Goal: Communication & Community: Answer question/provide support

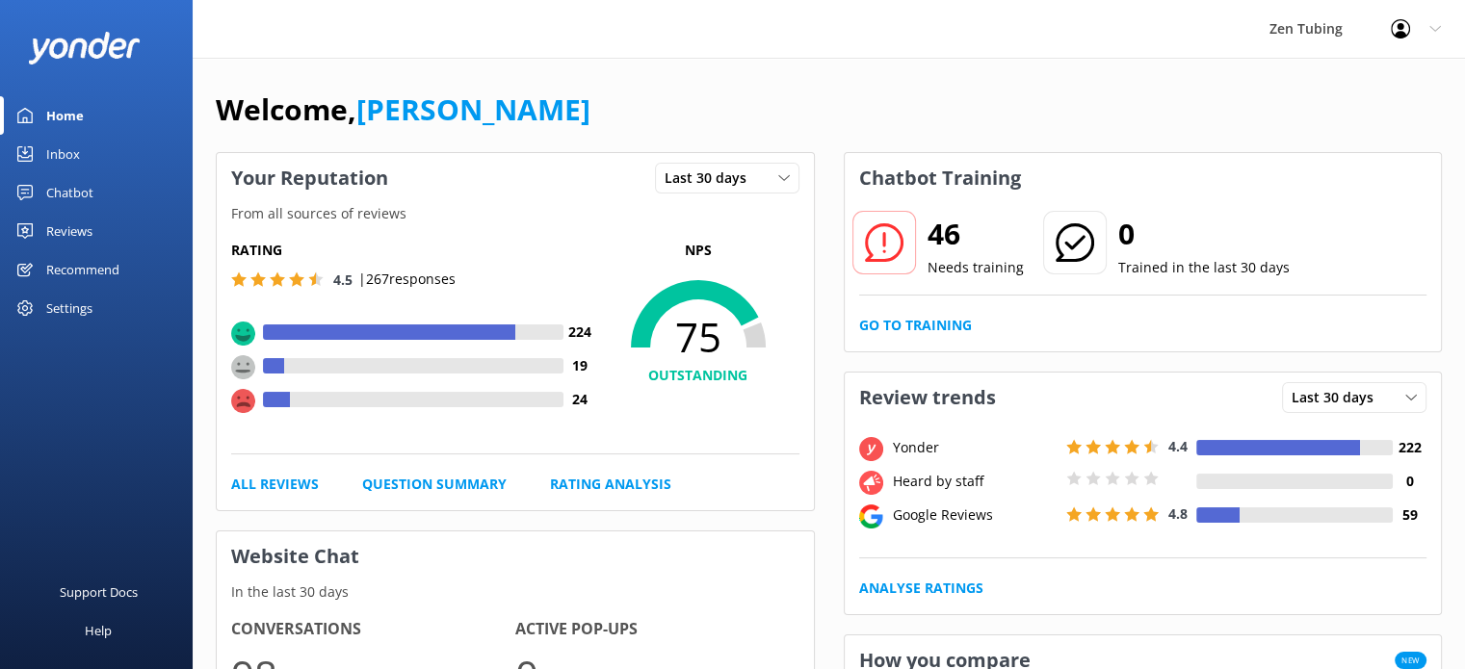
click at [66, 234] on div "Reviews" at bounding box center [69, 231] width 46 height 39
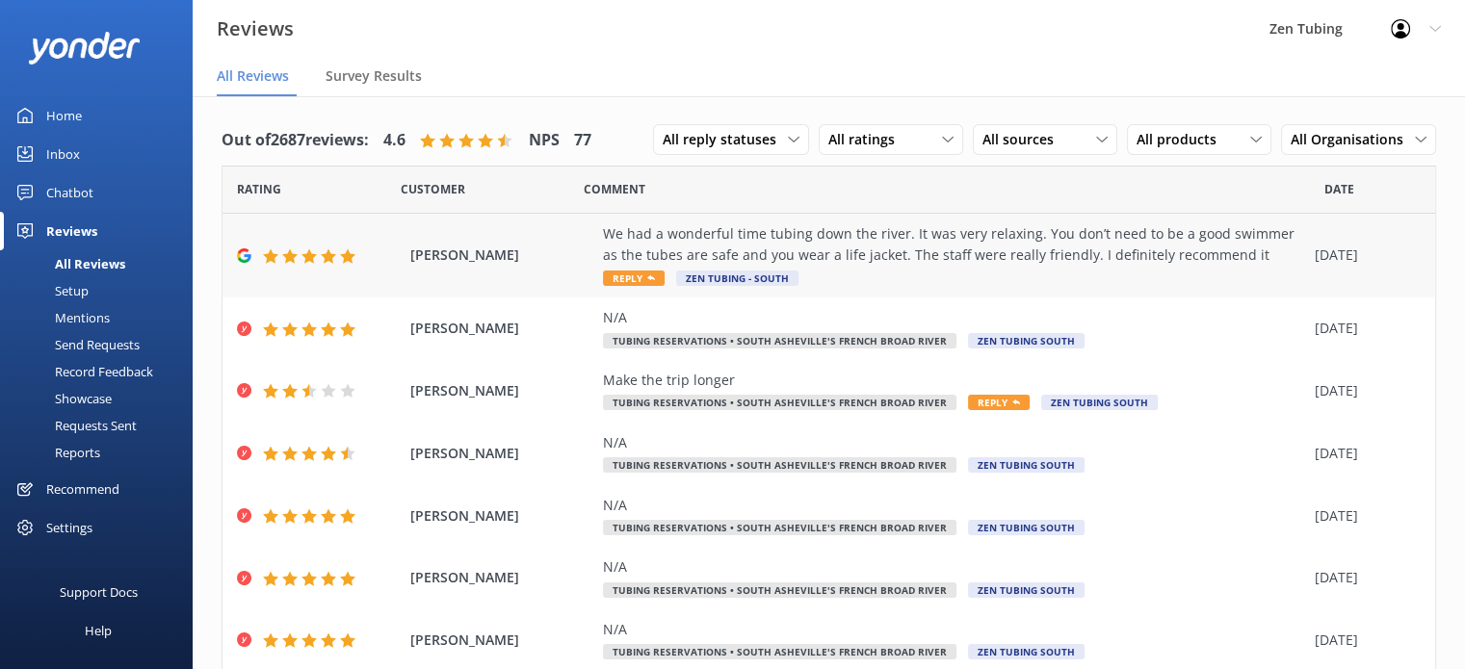
click at [647, 276] on icon at bounding box center [651, 278] width 8 height 8
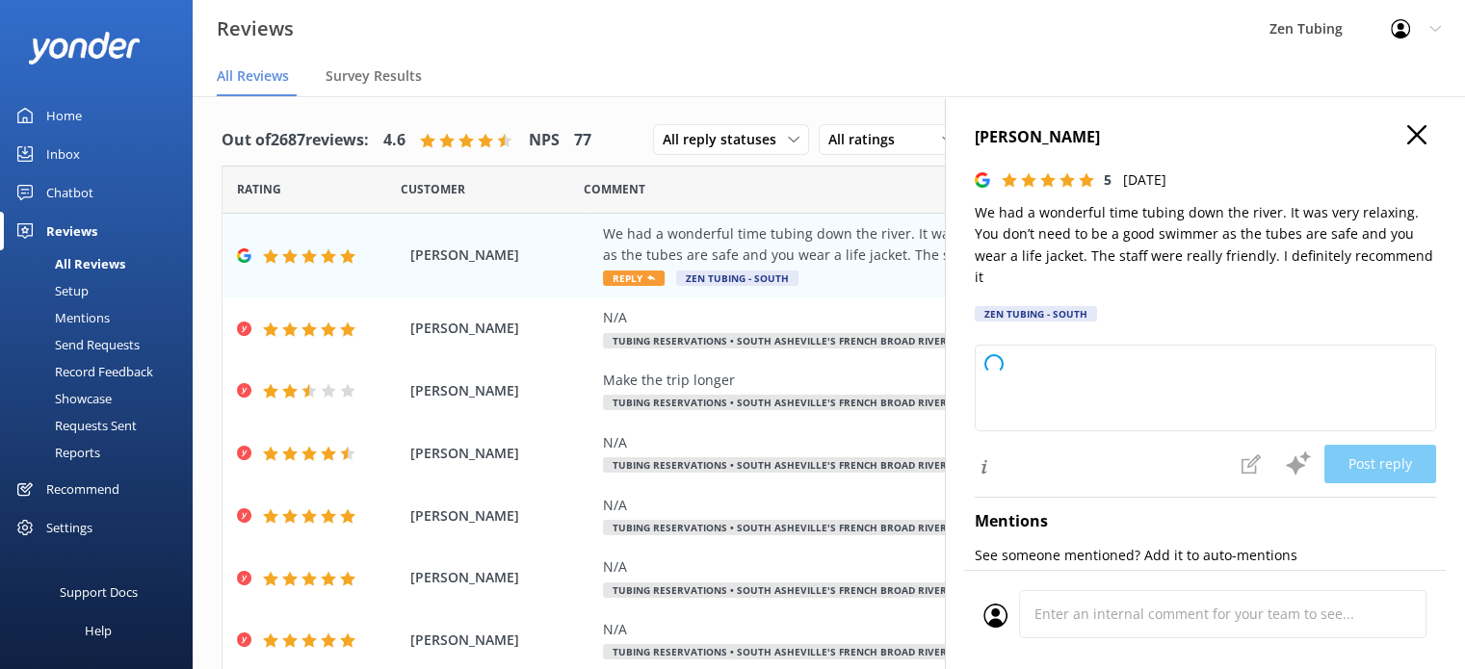
type textarea "Thank you so much for your wonderful review! We're thrilled to hear you enjoyed…"
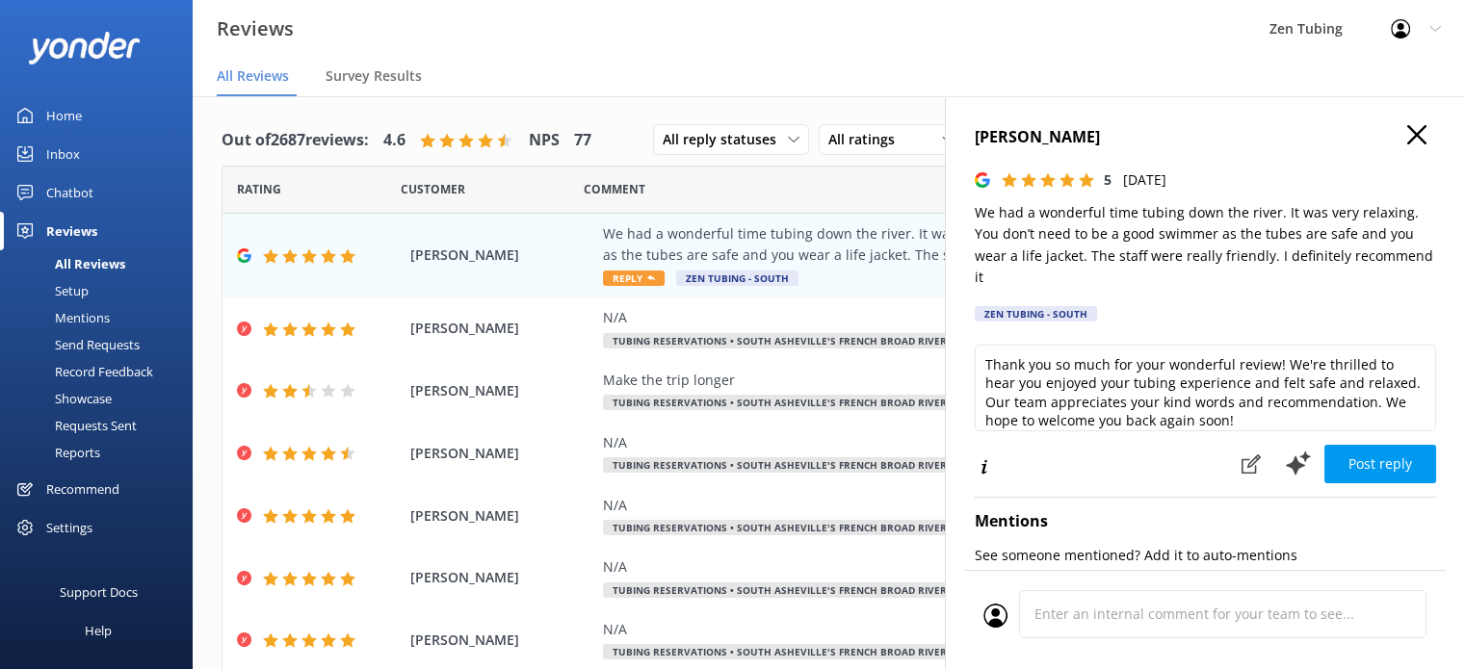
scroll to position [9, 0]
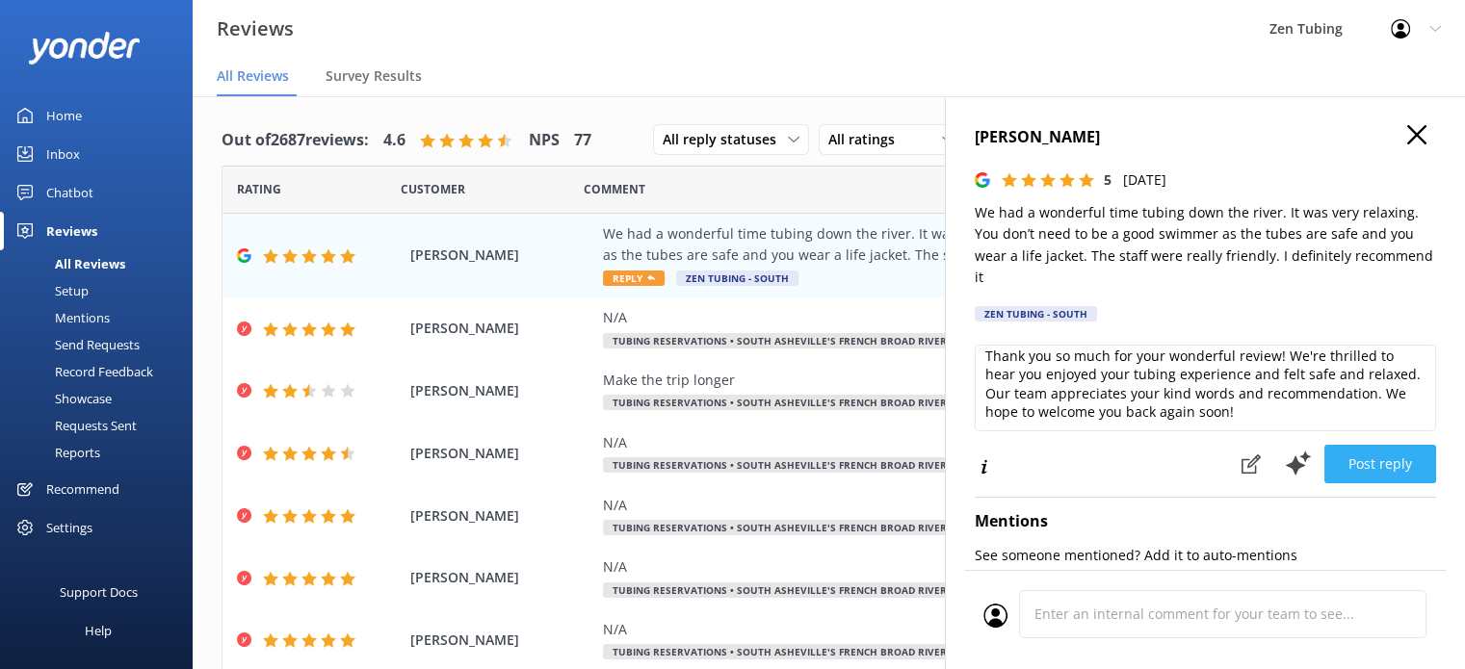
click at [1393, 468] on button "Post reply" at bounding box center [1380, 464] width 112 height 39
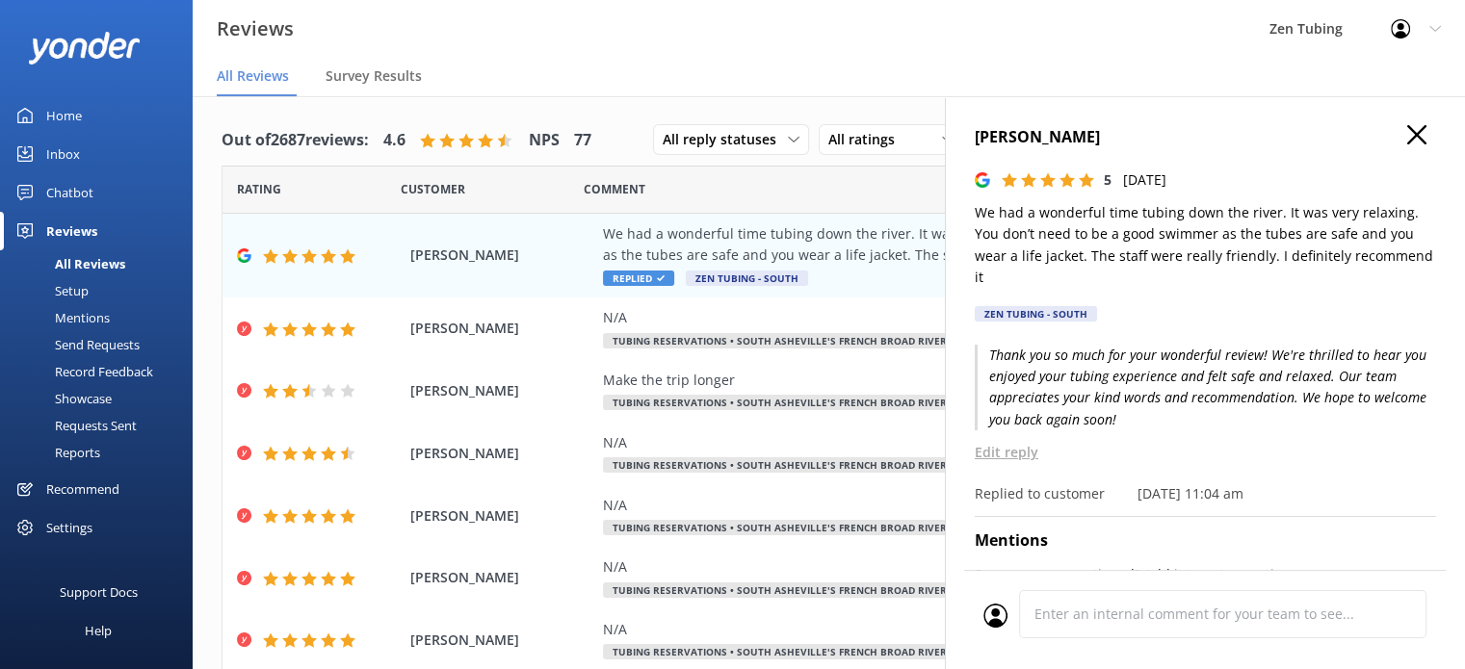
click at [1412, 130] on h4 "[PERSON_NAME]" at bounding box center [1205, 137] width 461 height 25
click at [1413, 125] on h4 "[PERSON_NAME]" at bounding box center [1205, 137] width 461 height 25
click at [1407, 130] on icon at bounding box center [1416, 134] width 19 height 19
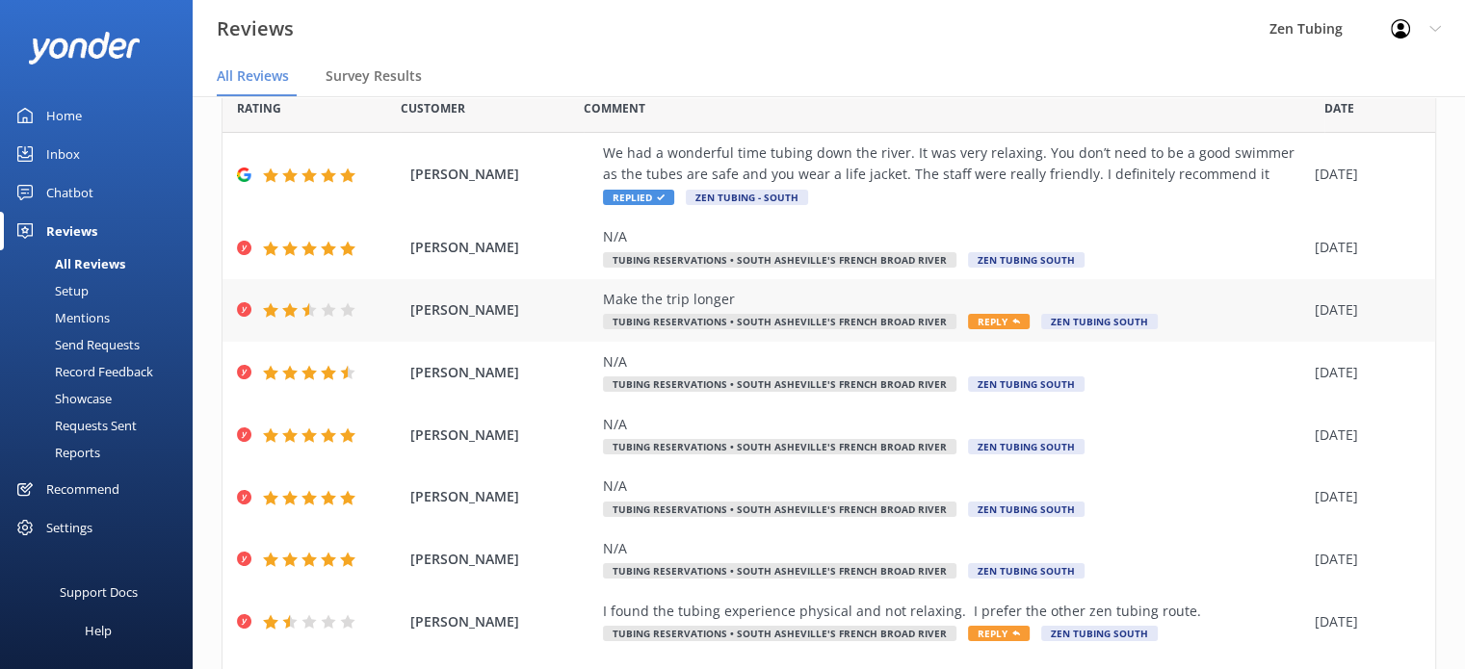
scroll to position [81, 0]
click at [975, 321] on span "Reply" at bounding box center [999, 321] width 62 height 15
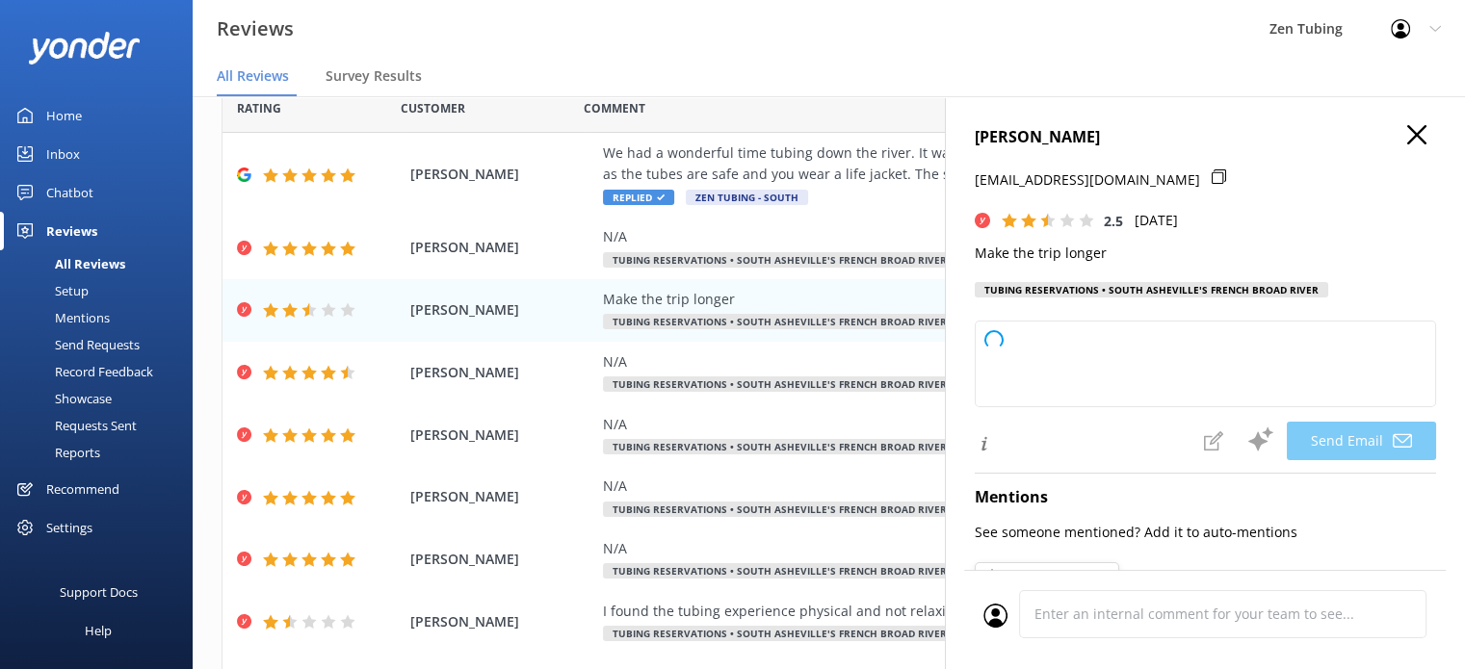
type textarea "Thank you for your feedback, [PERSON_NAME]! We appreciate your suggestion about…"
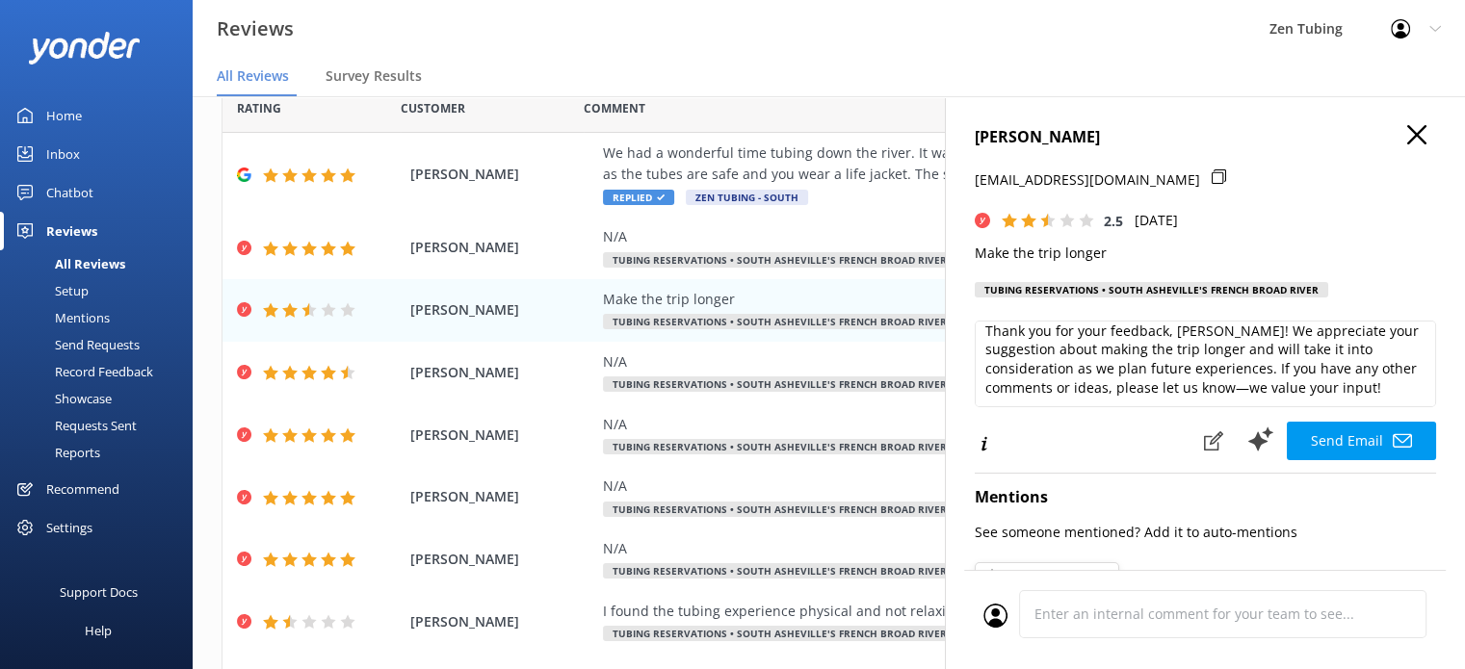
scroll to position [28, 0]
click at [1407, 129] on icon at bounding box center [1416, 134] width 19 height 19
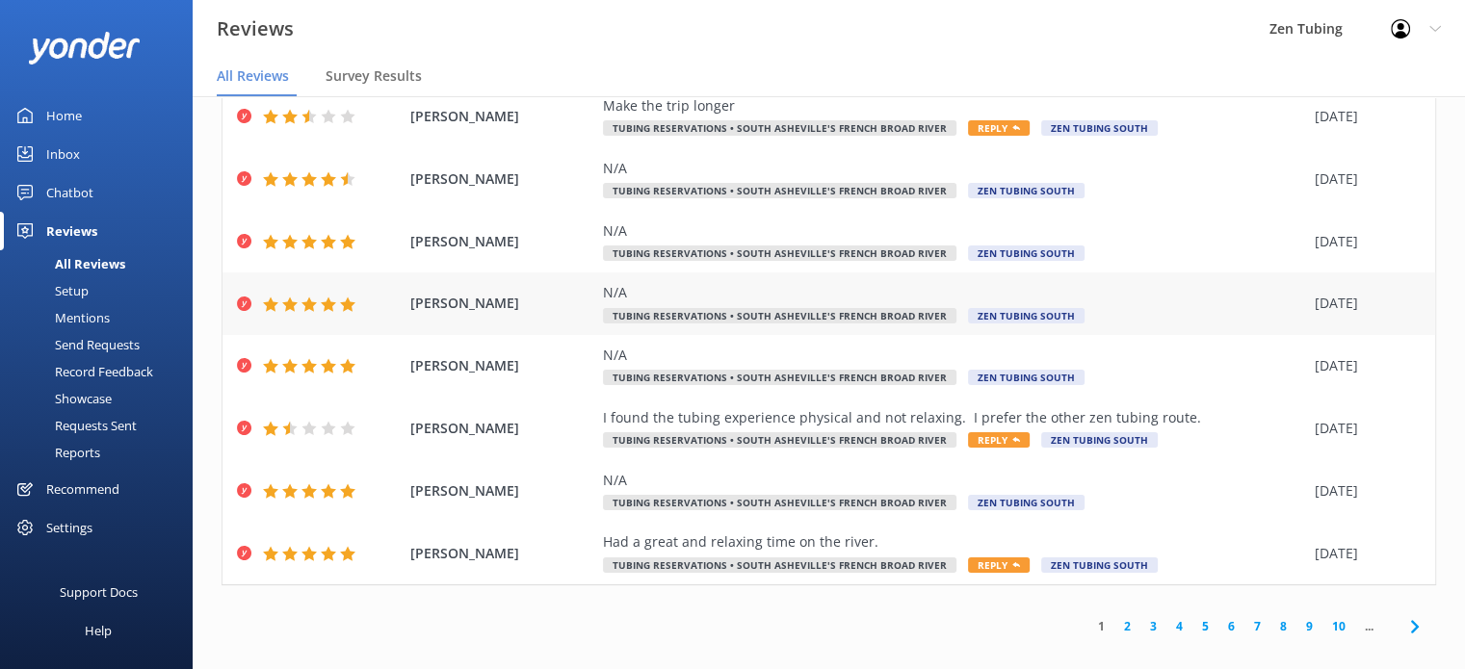
scroll to position [0, 0]
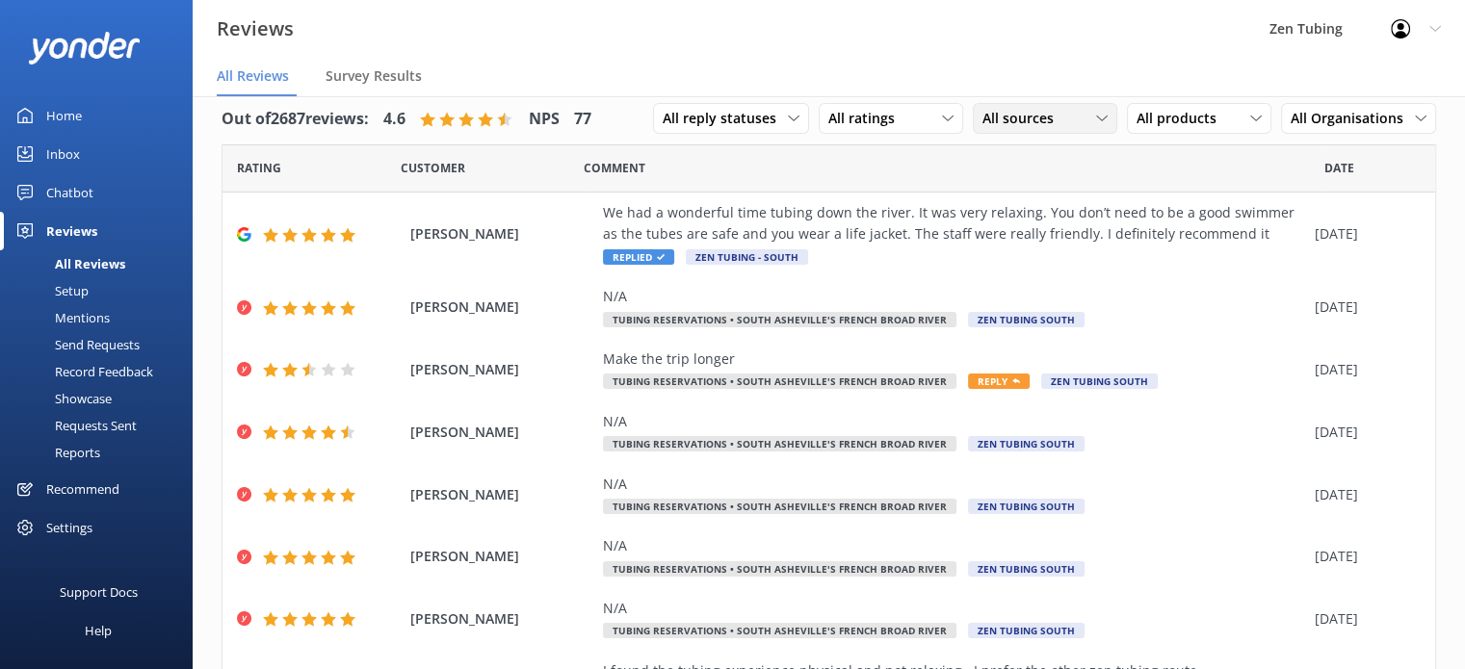
click at [1042, 120] on span "All sources" at bounding box center [1023, 118] width 83 height 21
click at [1043, 280] on div "Google reviews" at bounding box center [1057, 275] width 113 height 19
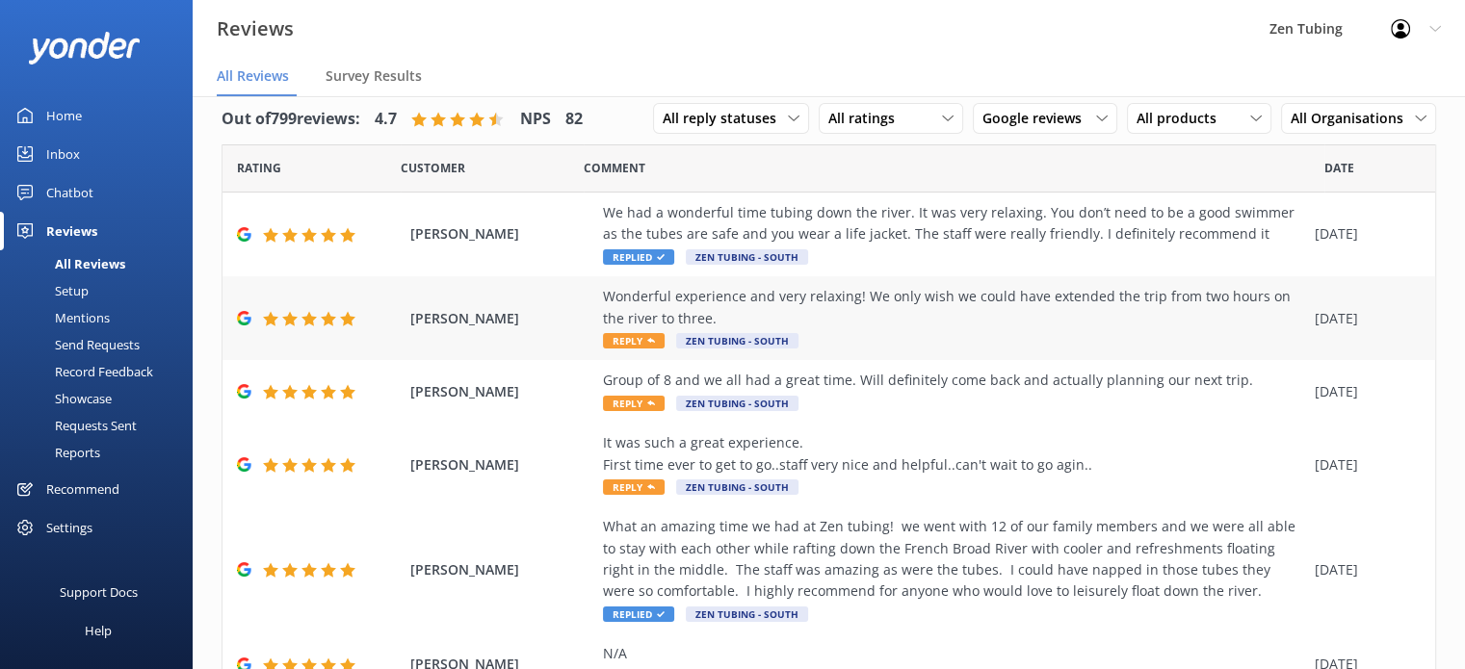
click at [630, 344] on span "Reply" at bounding box center [634, 340] width 62 height 15
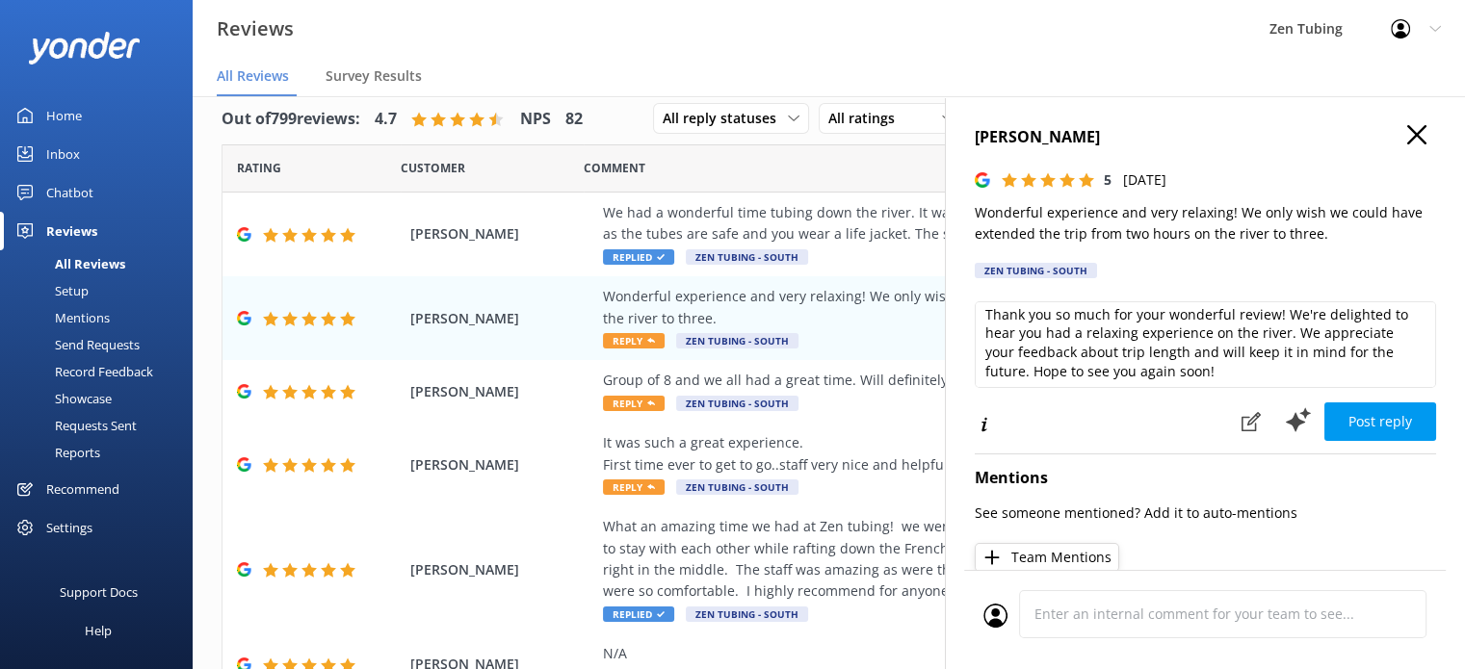
scroll to position [9, 0]
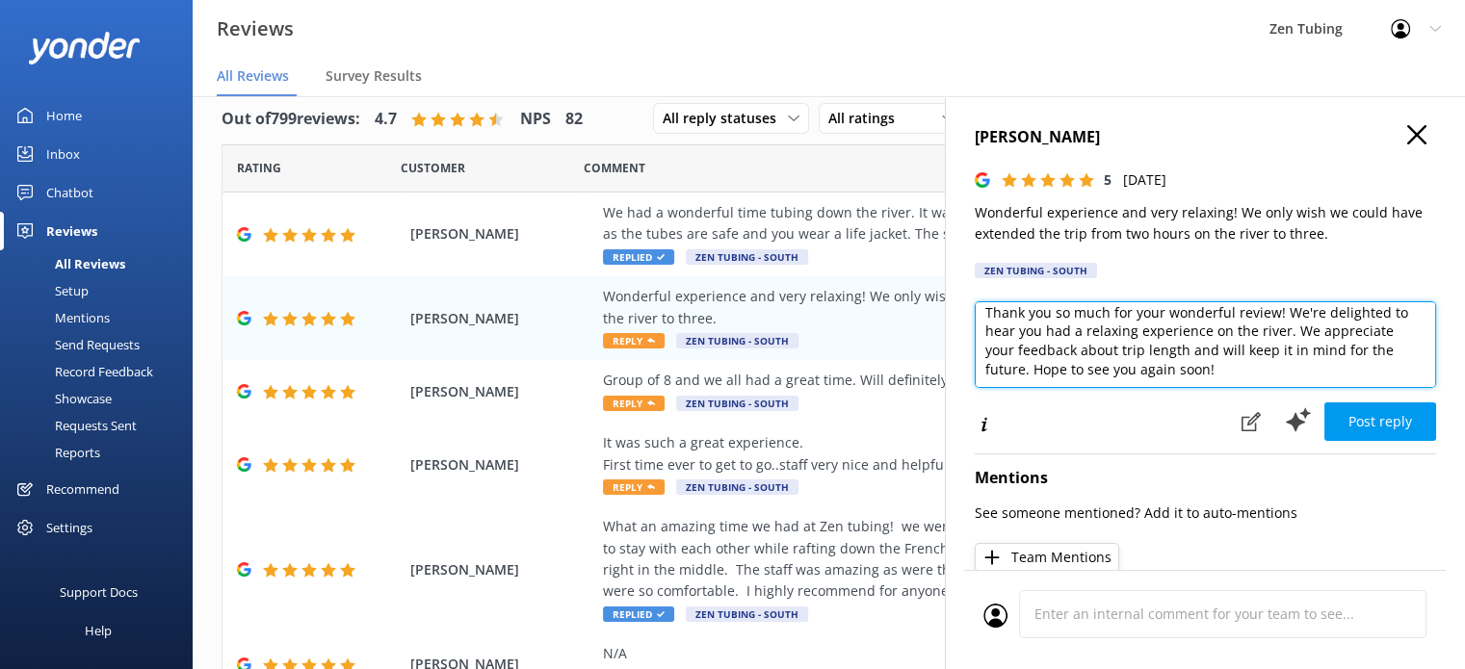
click at [1025, 370] on textarea "Thank you so much for your wonderful review! We're delighted to hear you had a …" at bounding box center [1205, 344] width 461 height 87
click at [1109, 369] on textarea "Thank you so much for your wonderful review! We're delighted to hear you had a …" at bounding box center [1205, 344] width 461 height 87
click at [1291, 354] on textarea "Thank you so much for your wonderful review! We're delighted to hear you had a …" at bounding box center [1205, 344] width 461 height 87
click at [1299, 353] on textarea "Thank you so much for your wonderful review! We're delighted to hear you had a …" at bounding box center [1205, 344] width 461 height 87
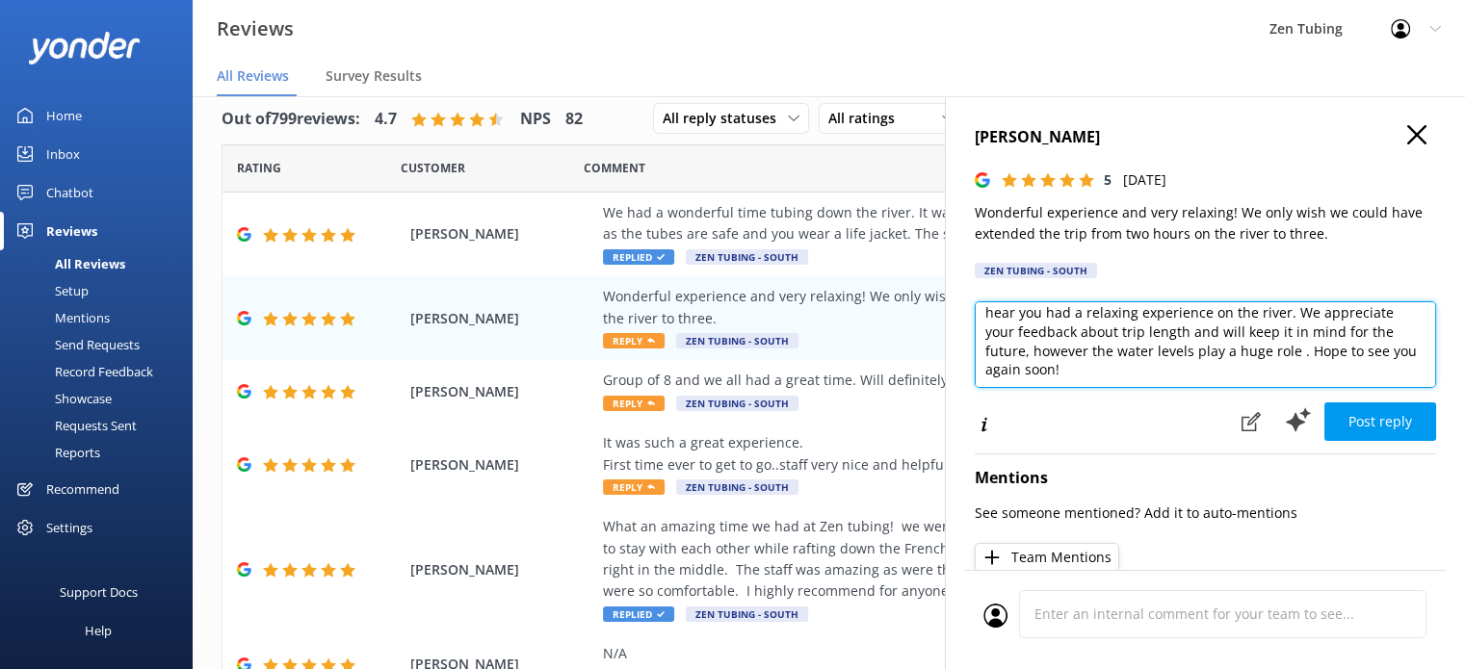
click at [1292, 353] on textarea "Thank you so much for your wonderful review! We're delighted to hear you had a …" at bounding box center [1205, 344] width 461 height 87
type textarea "Thank you so much for your wonderful review! We're delighted to hear you had a …"
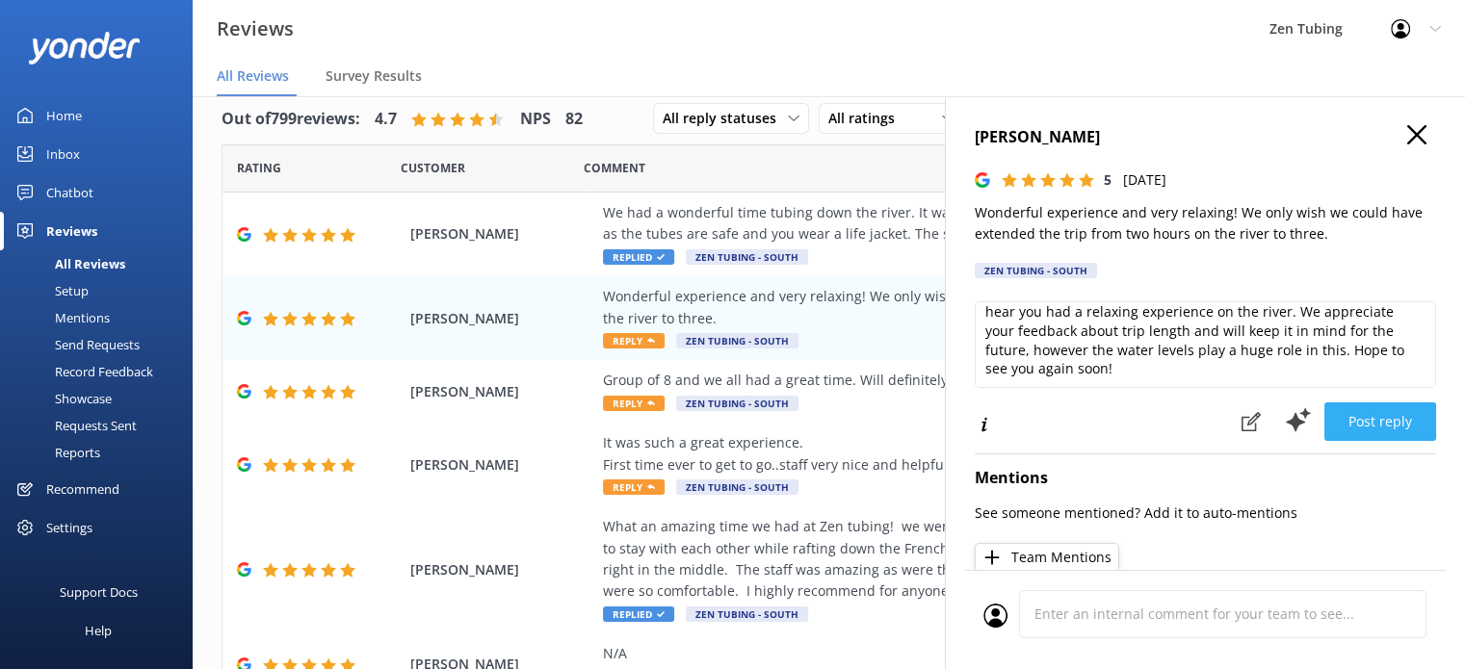
click at [1356, 415] on button "Post reply" at bounding box center [1380, 422] width 112 height 39
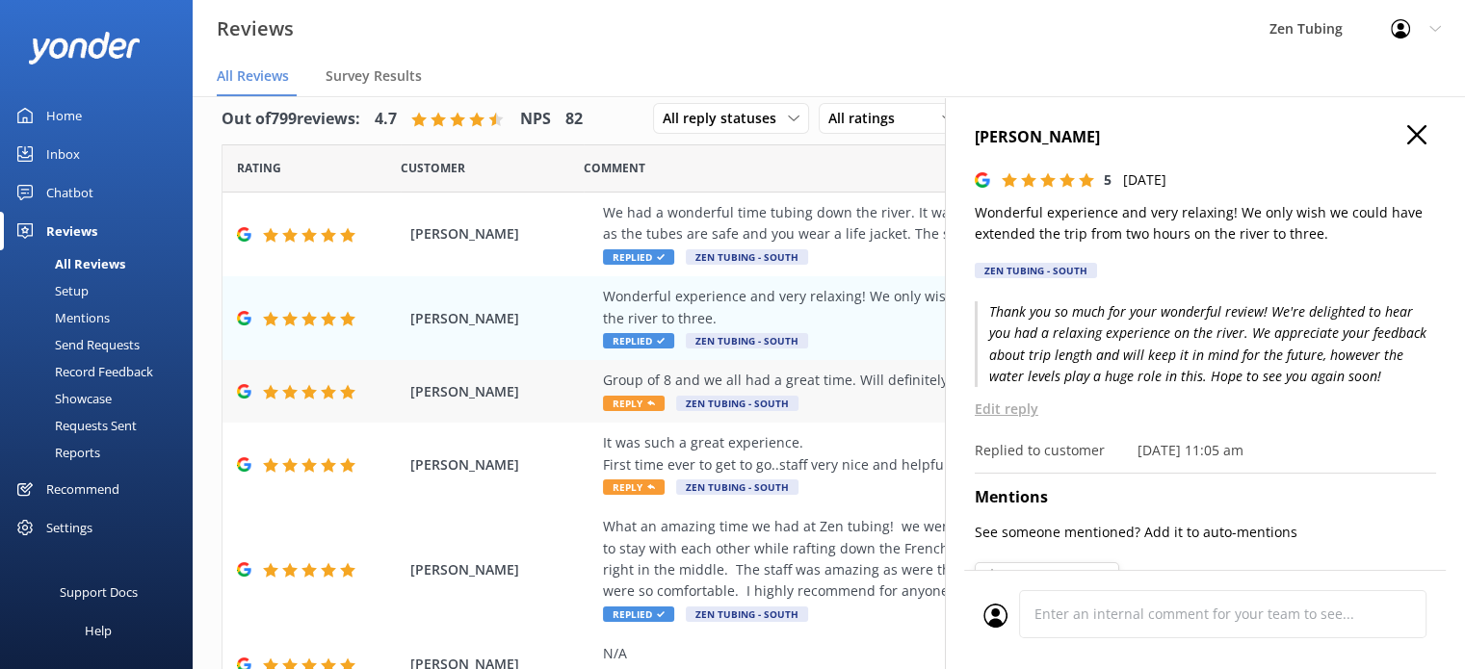
click at [723, 406] on span "Zen Tubing - South" at bounding box center [737, 403] width 122 height 15
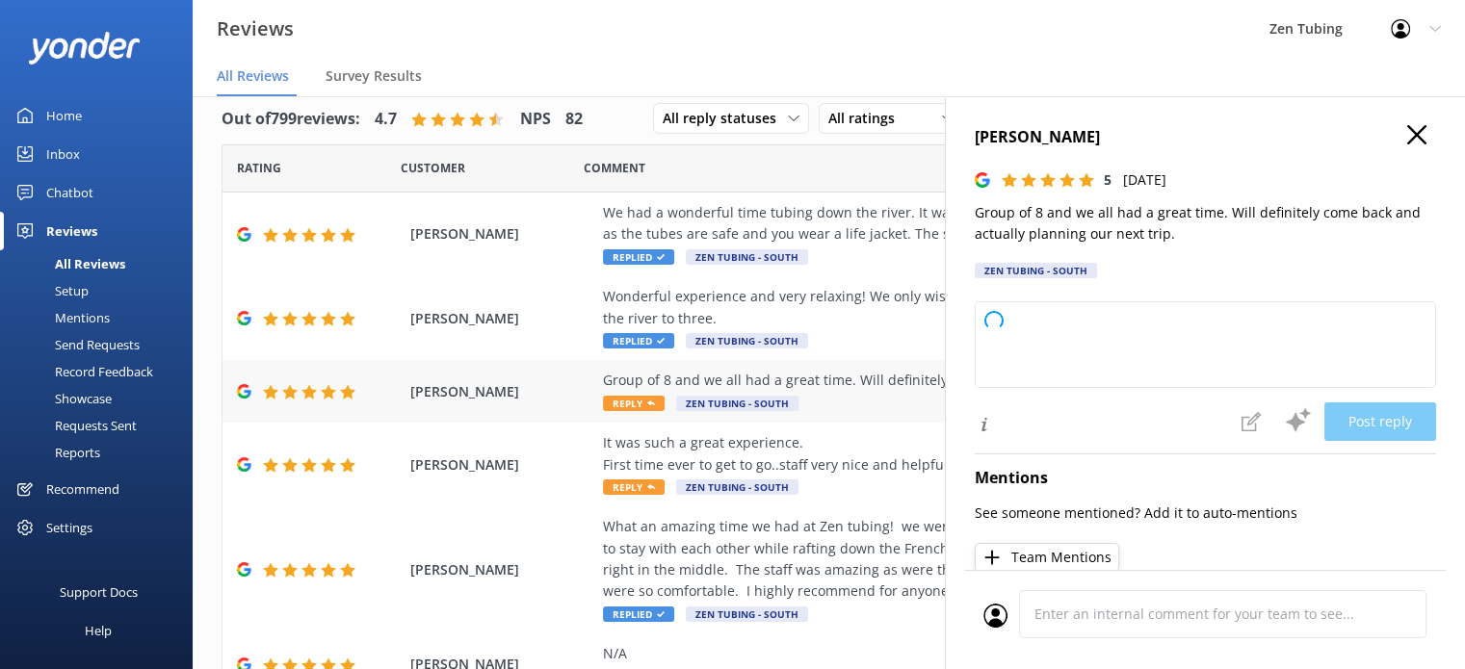
click at [632, 400] on span "Reply" at bounding box center [634, 403] width 62 height 15
type textarea "Thank you so much for your wonderful review! We're thrilled to hear your group …"
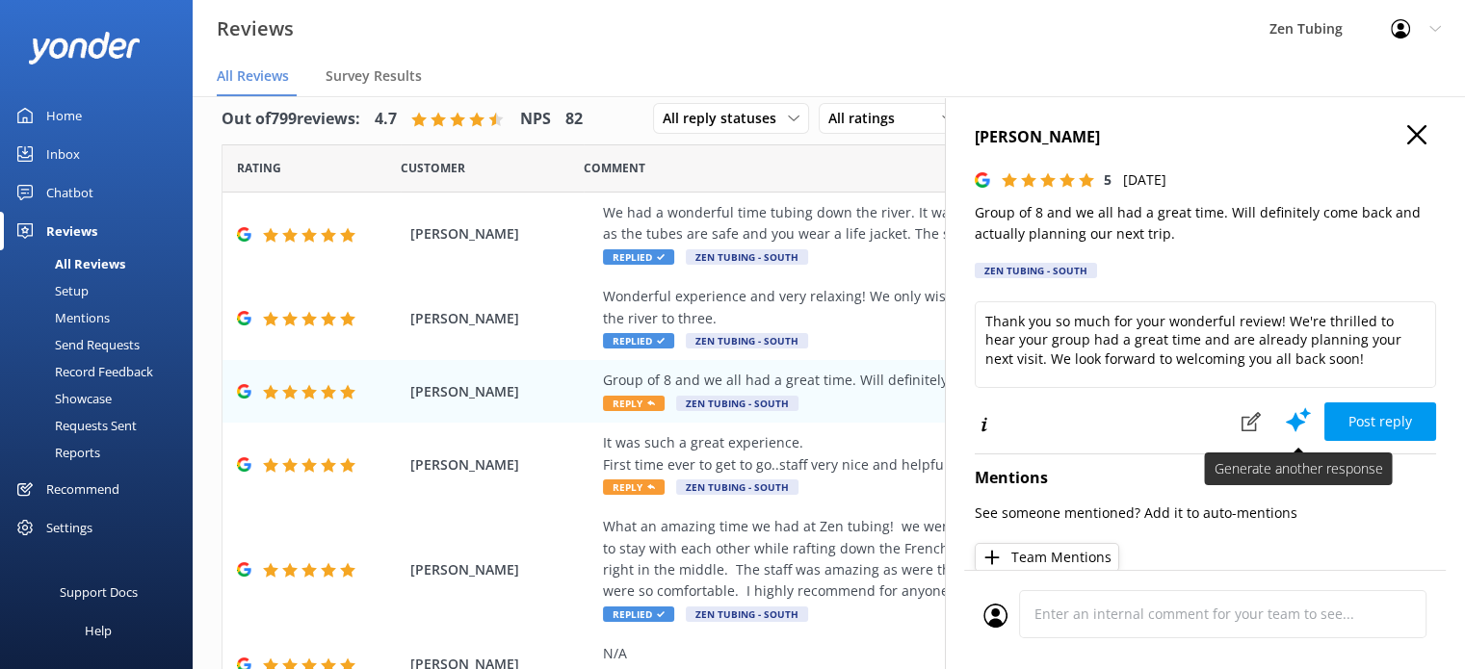
click at [1284, 423] on icon at bounding box center [1298, 419] width 29 height 29
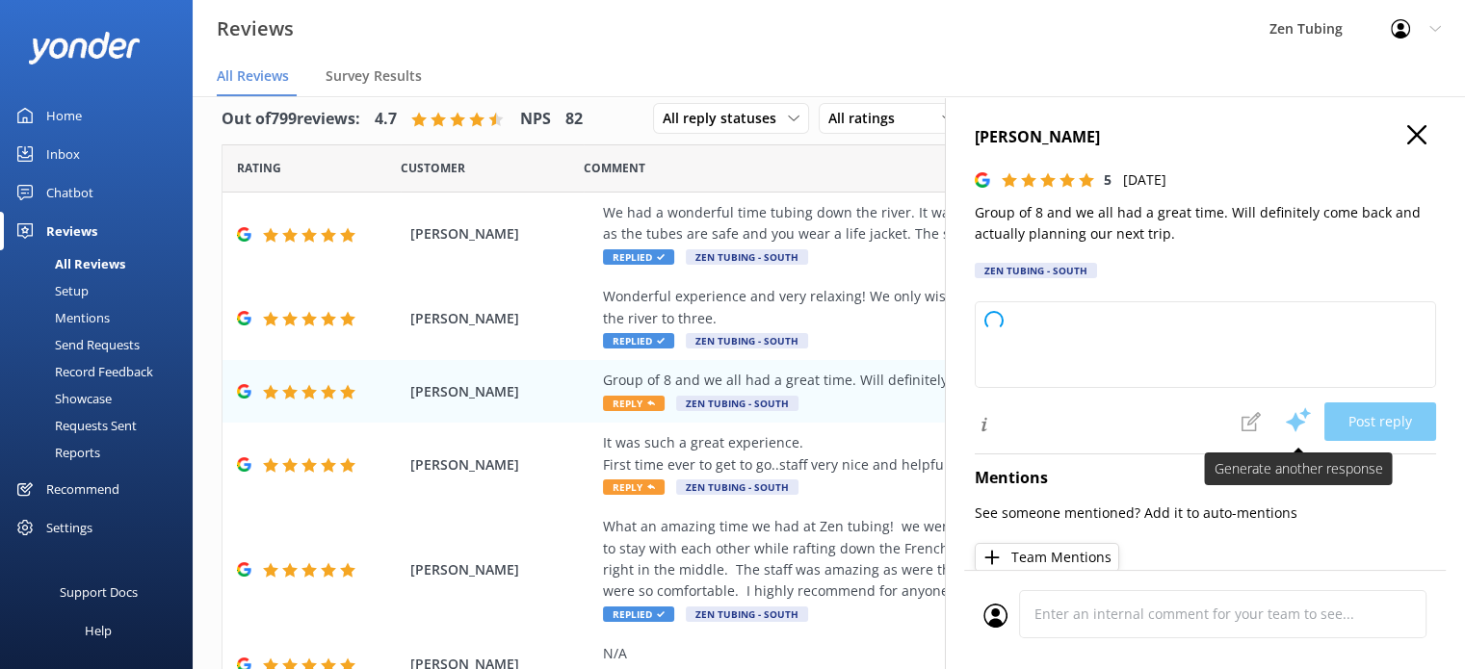
type textarea "Thank you so much for your wonderful review! We're thrilled to hear your group …"
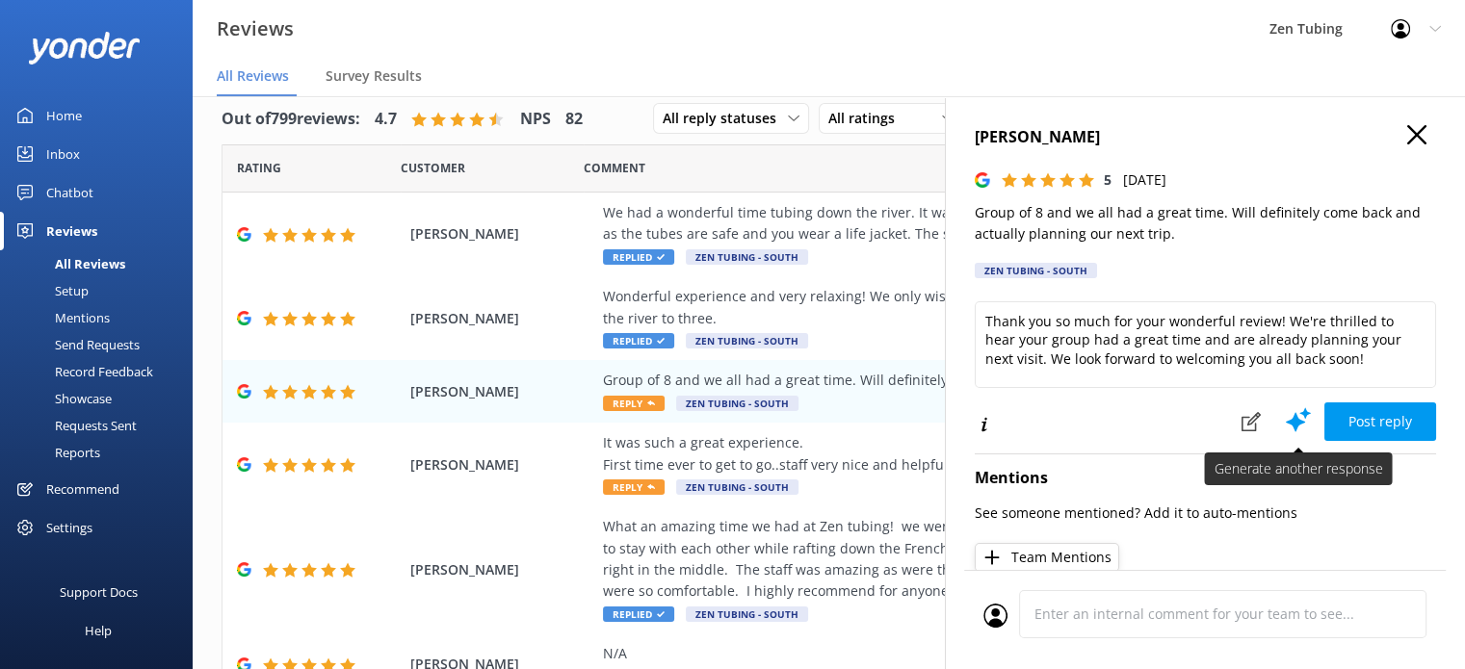
click at [1284, 423] on icon at bounding box center [1298, 419] width 29 height 29
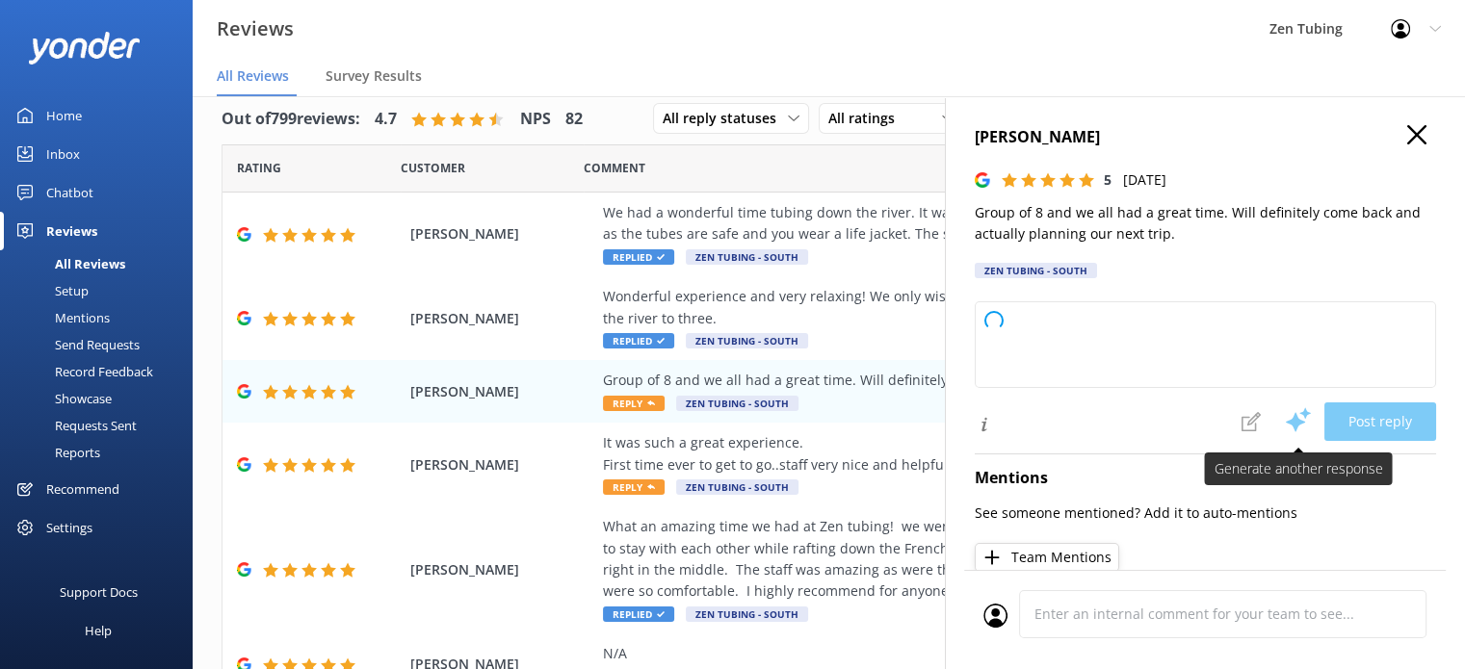
type textarea "Thank you so much for your wonderful review! We're thrilled to hear your group …"
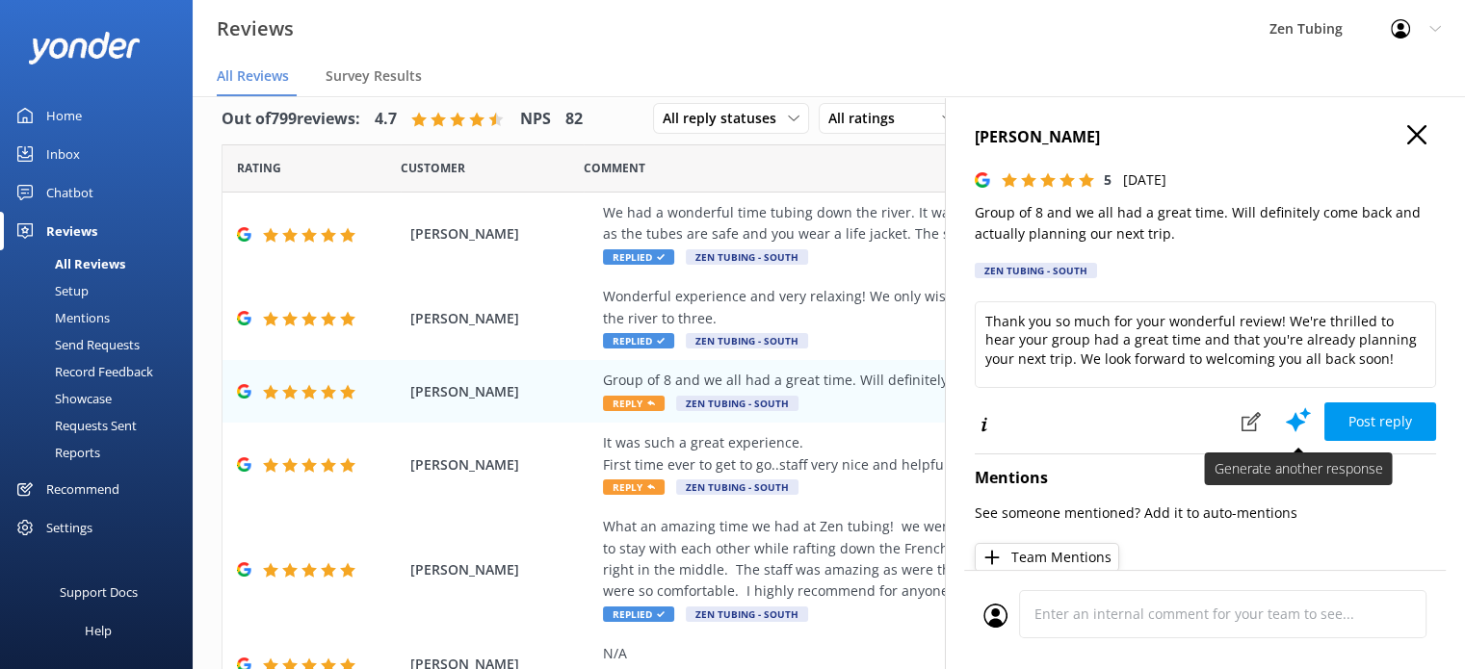
click at [1284, 423] on icon at bounding box center [1298, 419] width 29 height 29
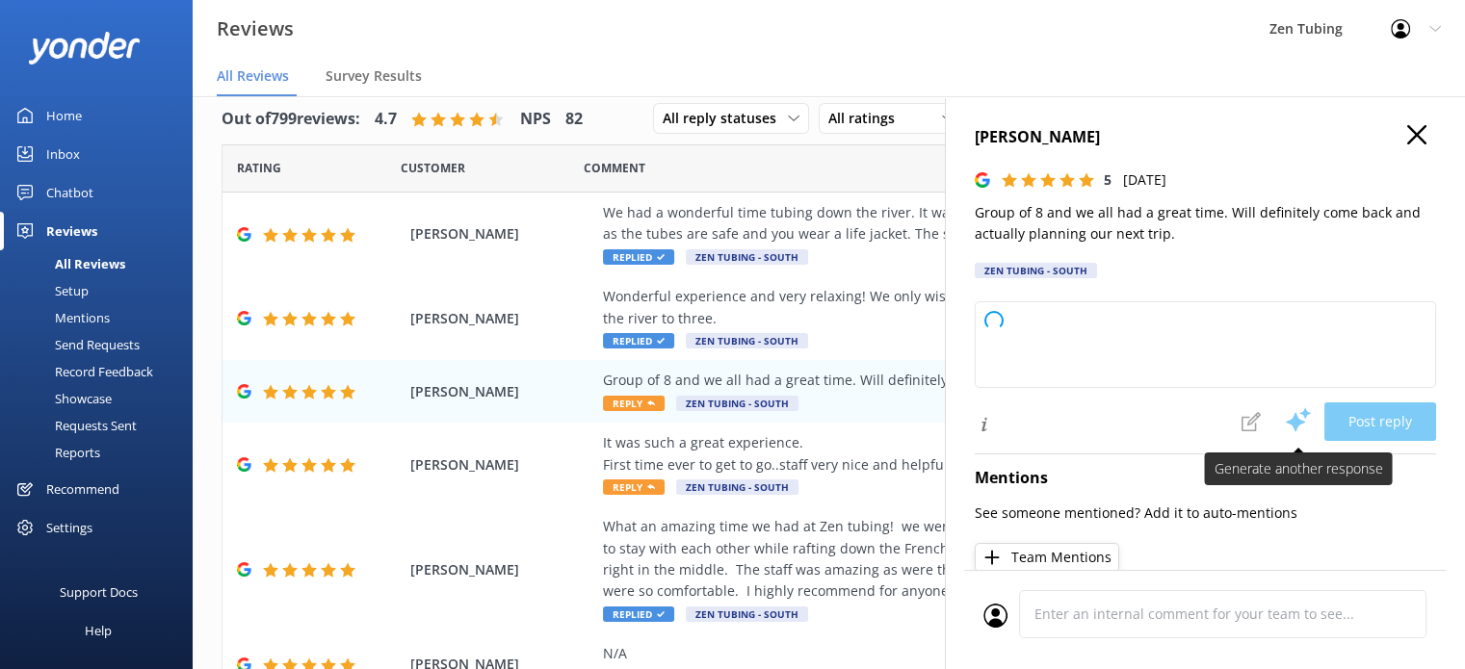
type textarea "Thank you so much for your wonderful review! We're thrilled your group had a gr…"
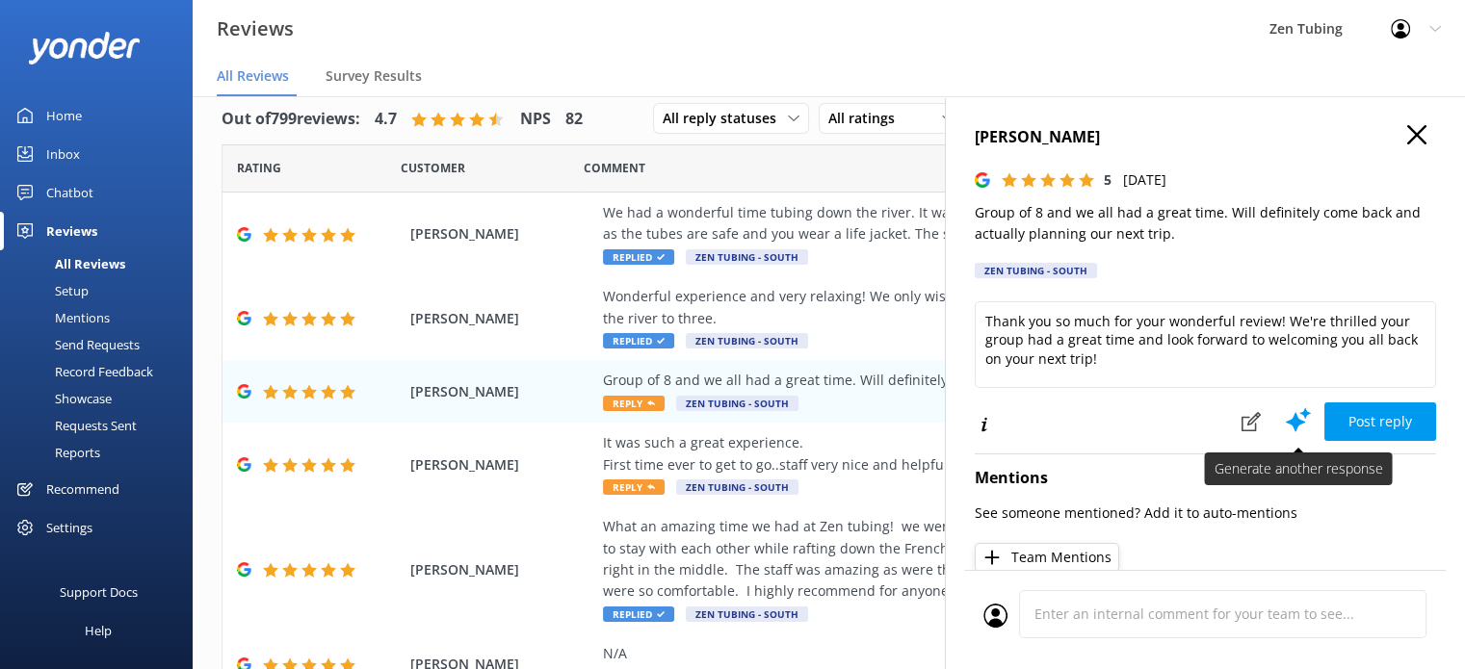
click at [1284, 423] on icon at bounding box center [1298, 419] width 29 height 29
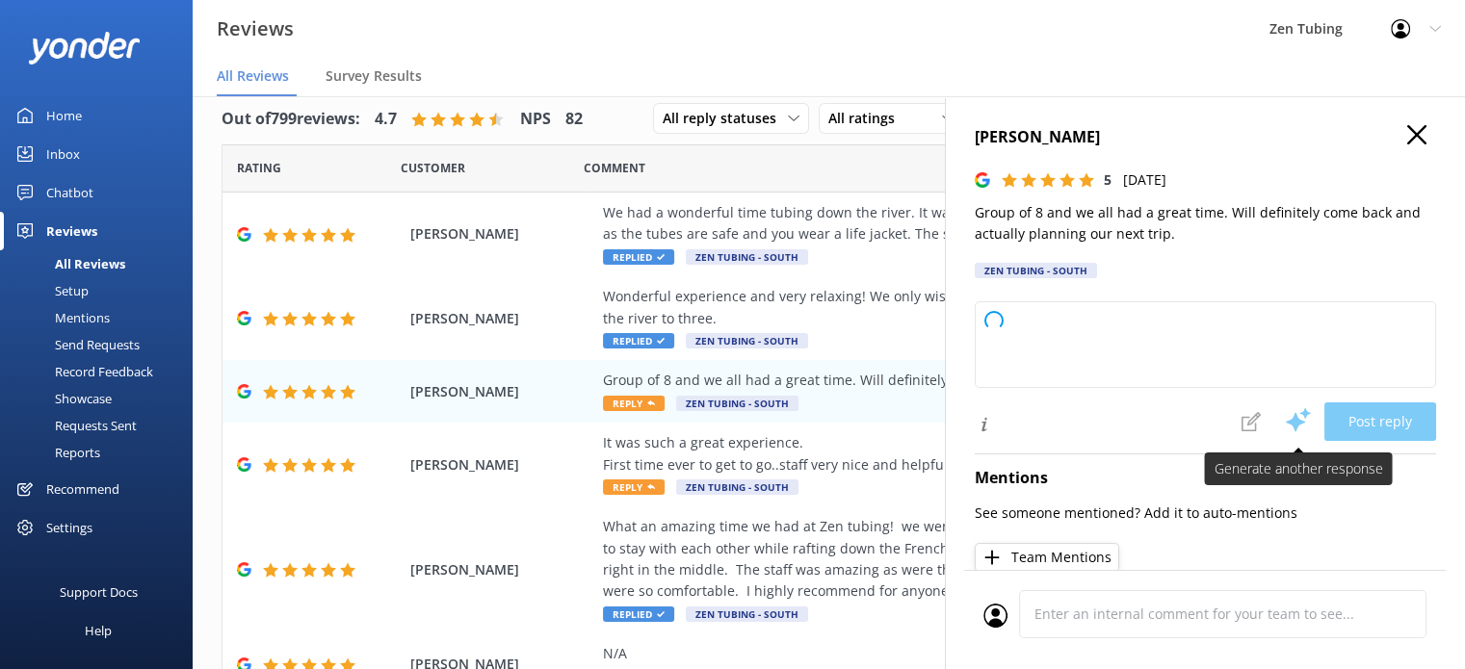
type textarea "Thank you so much for your wonderful review! We’re thrilled to hear your group …"
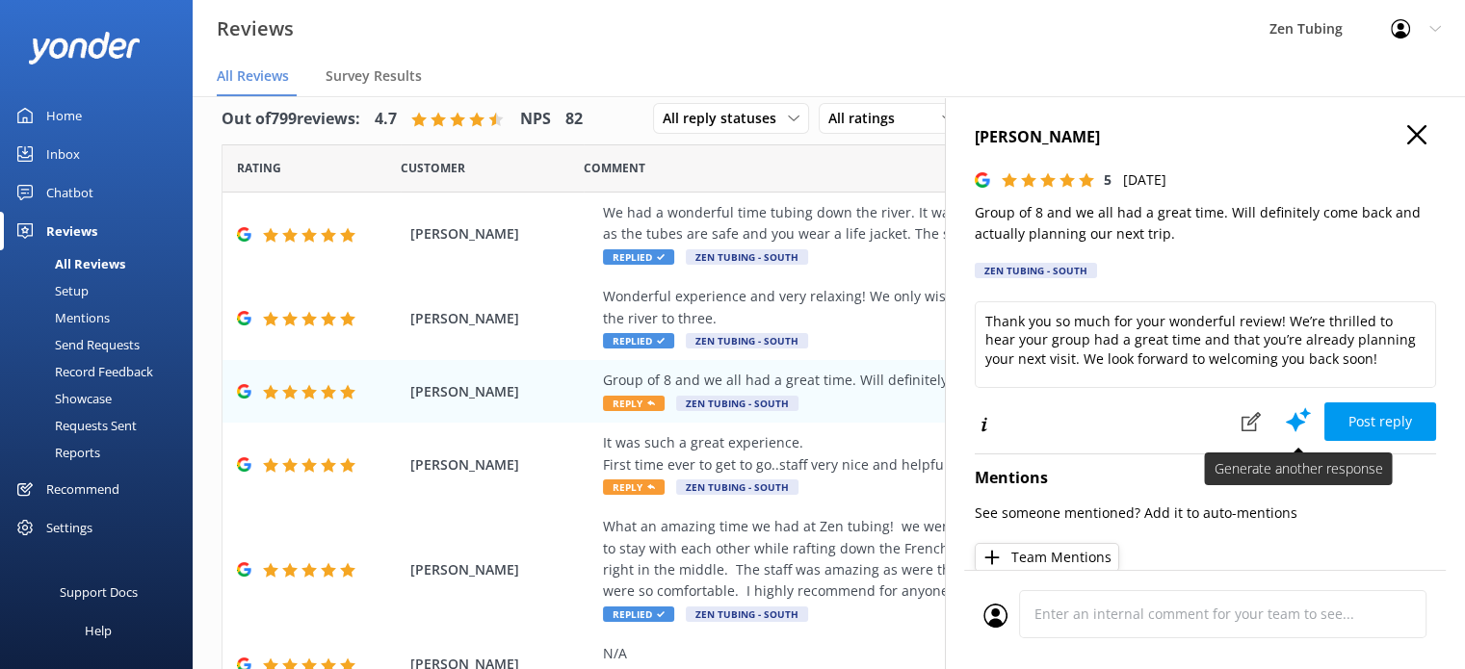
click at [1284, 423] on icon at bounding box center [1298, 419] width 29 height 29
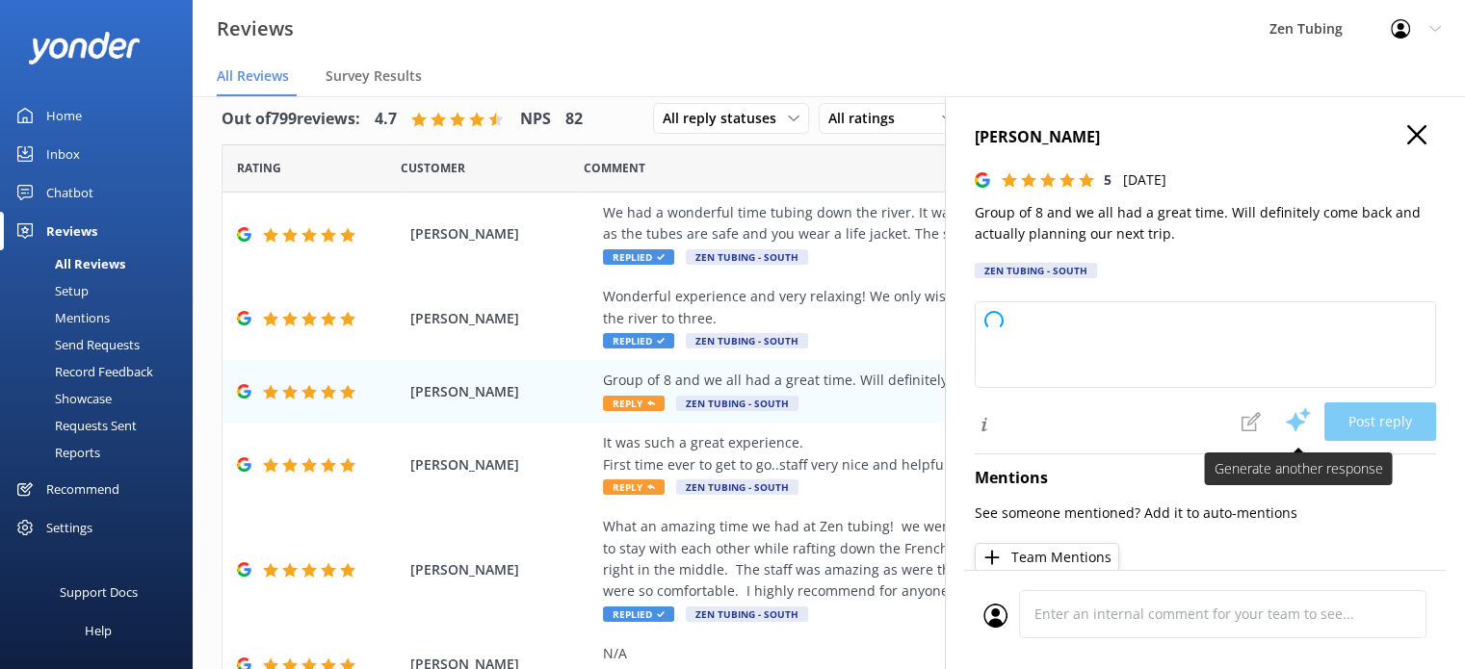
type textarea "Thank you so much for your wonderful feedback! We're thrilled to hear that your…"
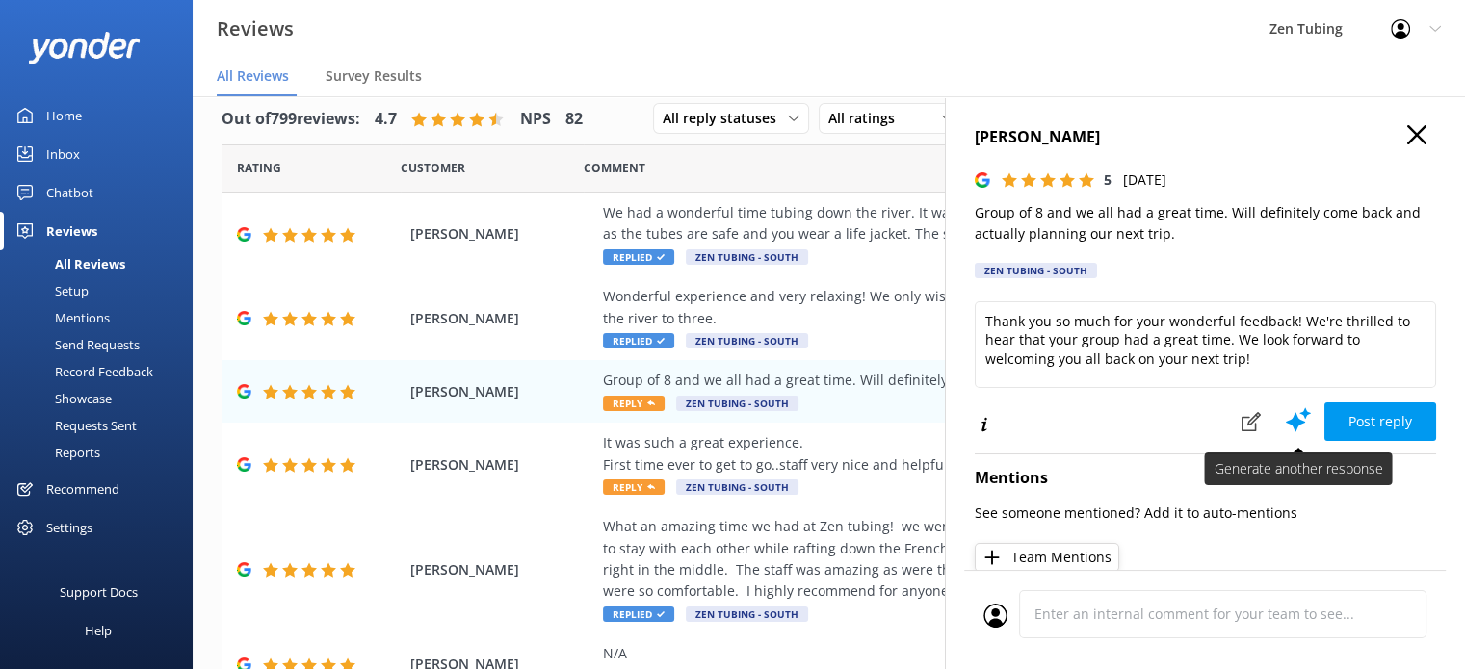
click at [1284, 423] on icon at bounding box center [1298, 419] width 29 height 29
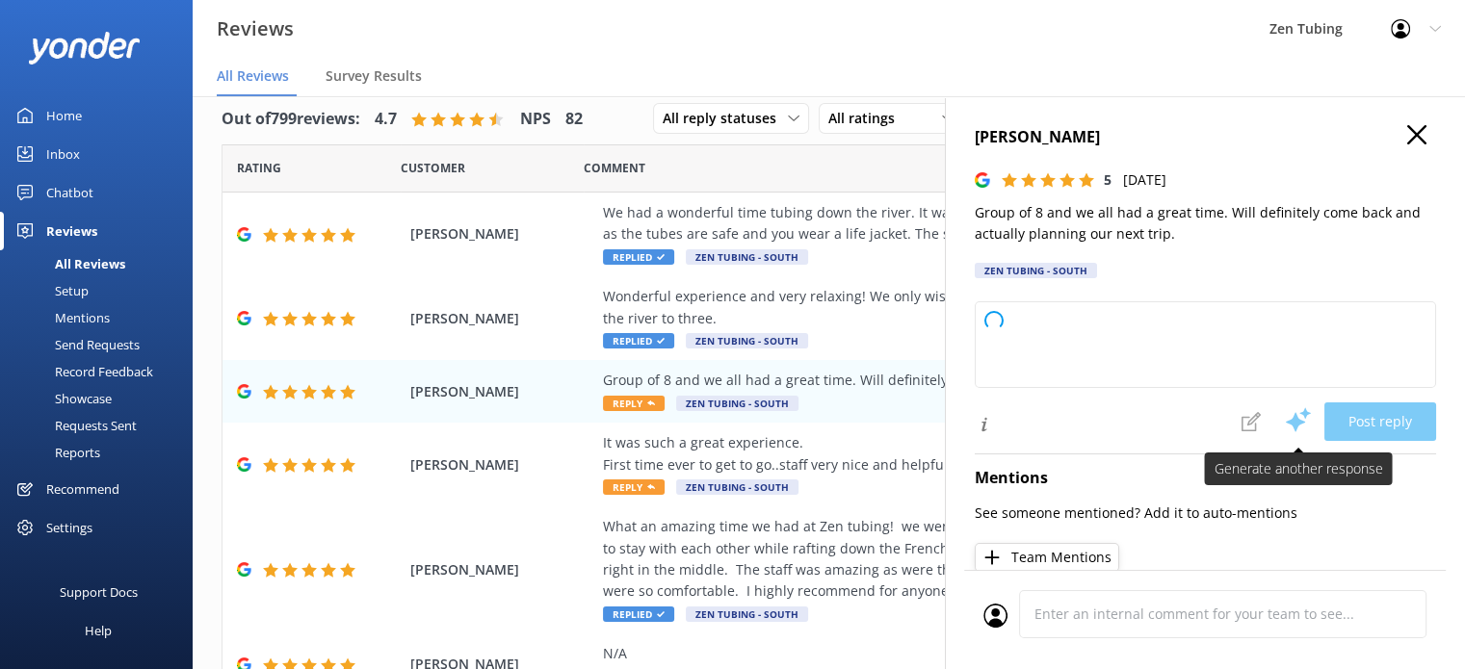
type textarea "Thank you so much for your kind words and perfect rating! We're thrilled your g…"
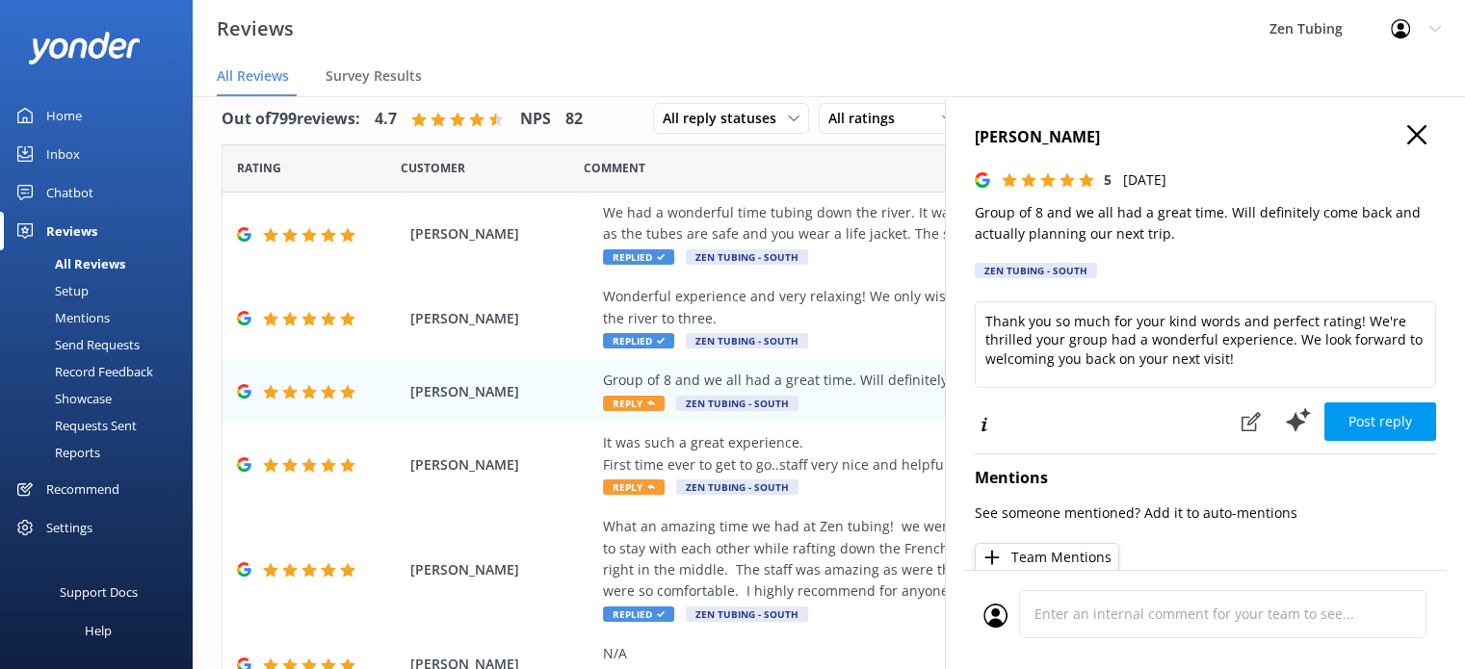
drag, startPoint x: 1269, startPoint y: 423, endPoint x: 1186, endPoint y: 326, distance: 127.7
click at [1186, 326] on div "Thank you so much for your kind words and perfect rating! We're thrilled your g…" at bounding box center [1205, 371] width 461 height 141
click at [1335, 429] on button "Post reply" at bounding box center [1380, 422] width 112 height 39
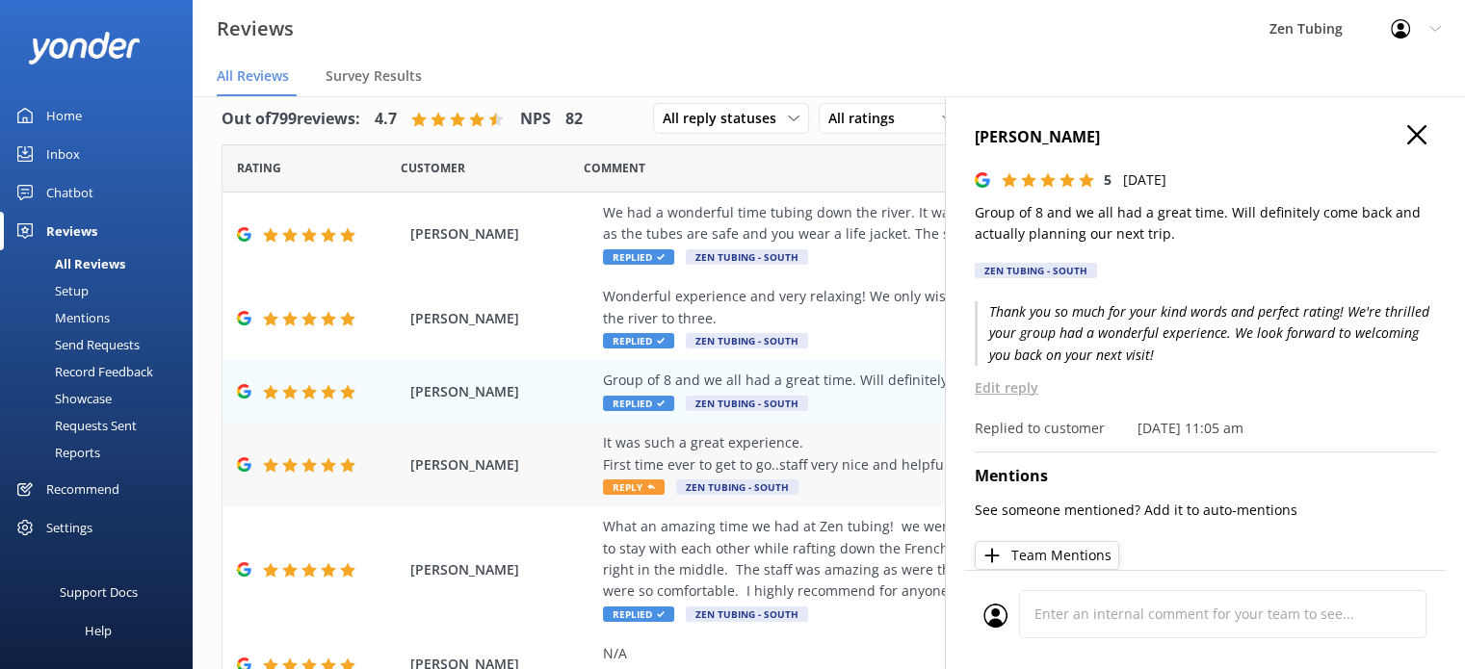
click at [616, 494] on span "Reply" at bounding box center [634, 487] width 62 height 15
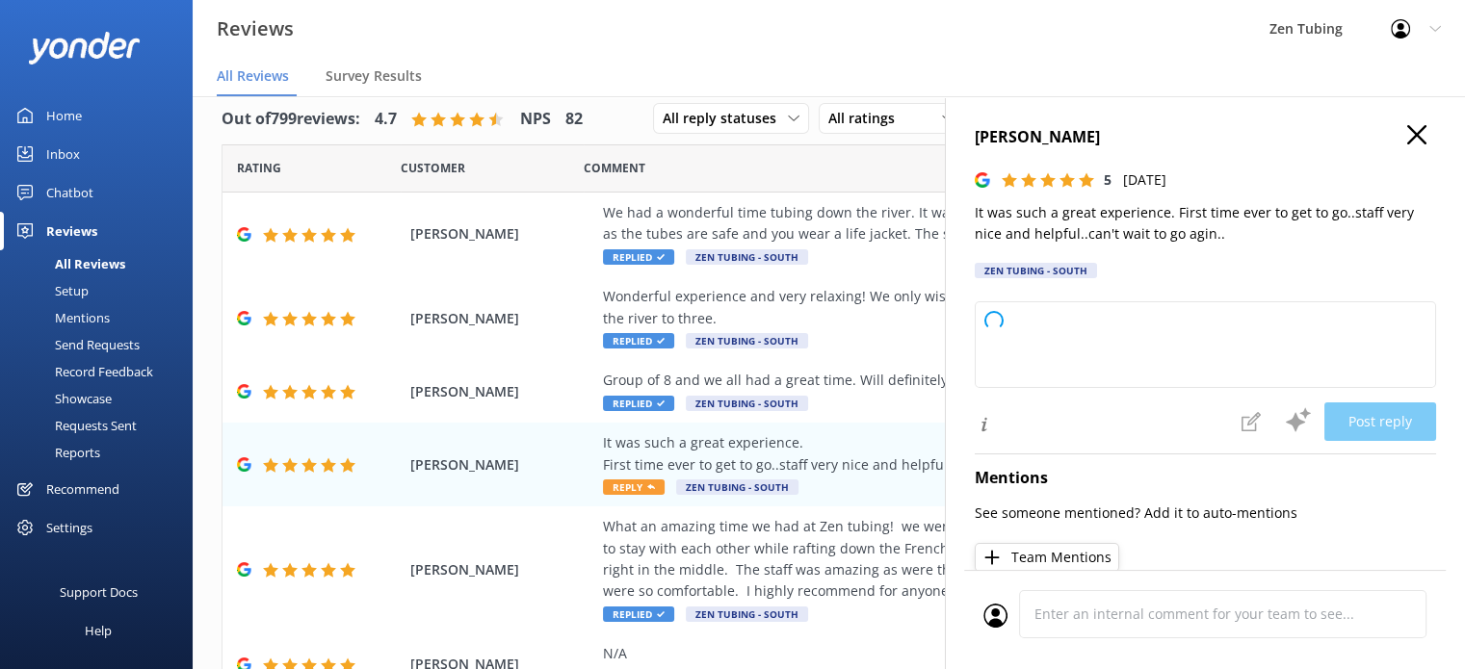
type textarea "Thank you so much for your kind words and wonderful review! We’re delighted you…"
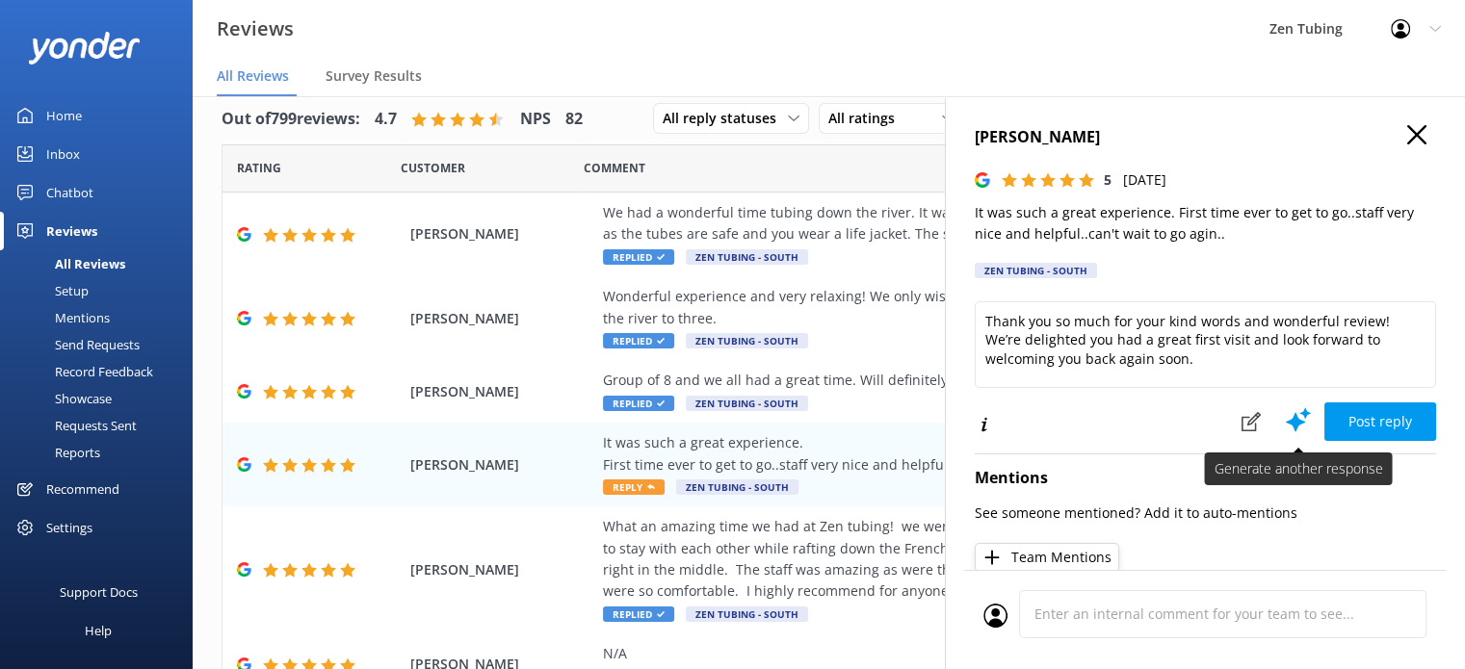
click at [1286, 421] on use at bounding box center [1298, 420] width 25 height 24
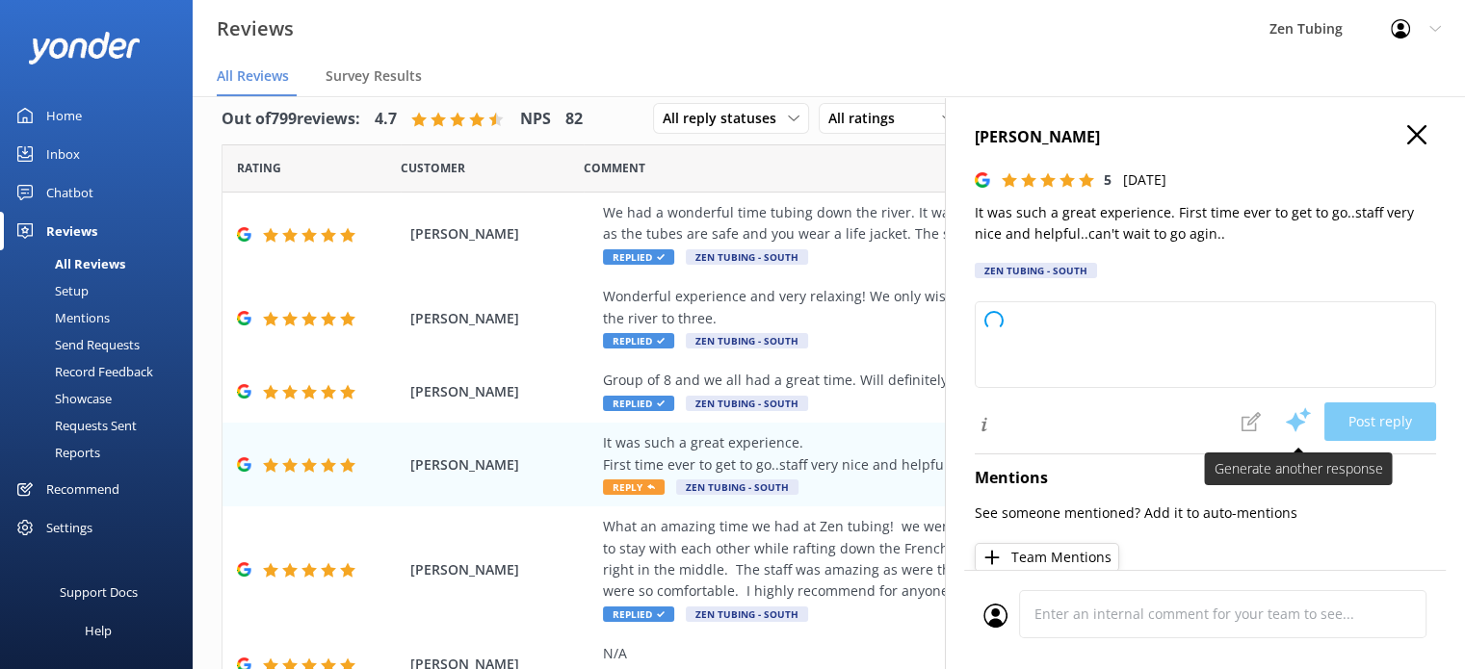
type textarea "Thank you so much for your kind words! We're thrilled to hear you enjoyed your …"
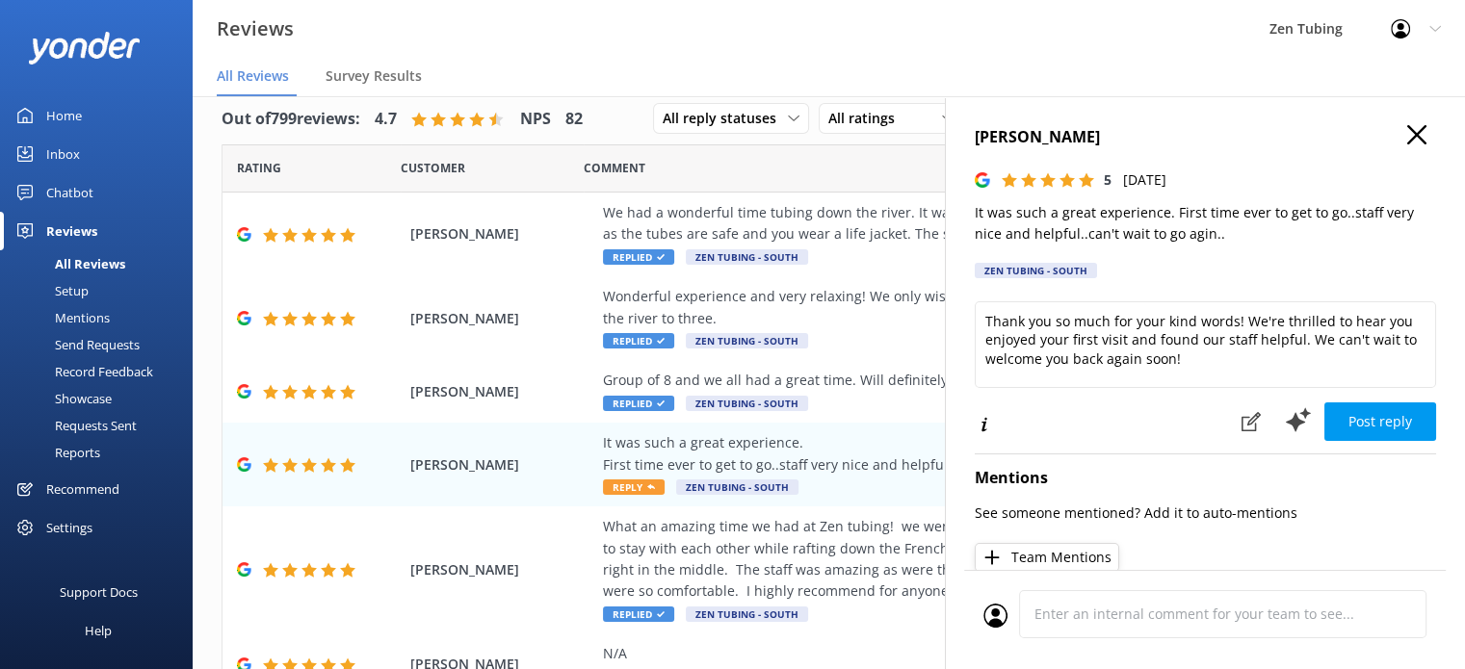
drag, startPoint x: 1279, startPoint y: 421, endPoint x: 1177, endPoint y: 319, distance: 144.4
click at [1177, 319] on div "Thank you so much for your kind words! We're thrilled to hear you enjoyed your …" at bounding box center [1205, 371] width 461 height 141
click at [1284, 430] on icon at bounding box center [1298, 419] width 29 height 29
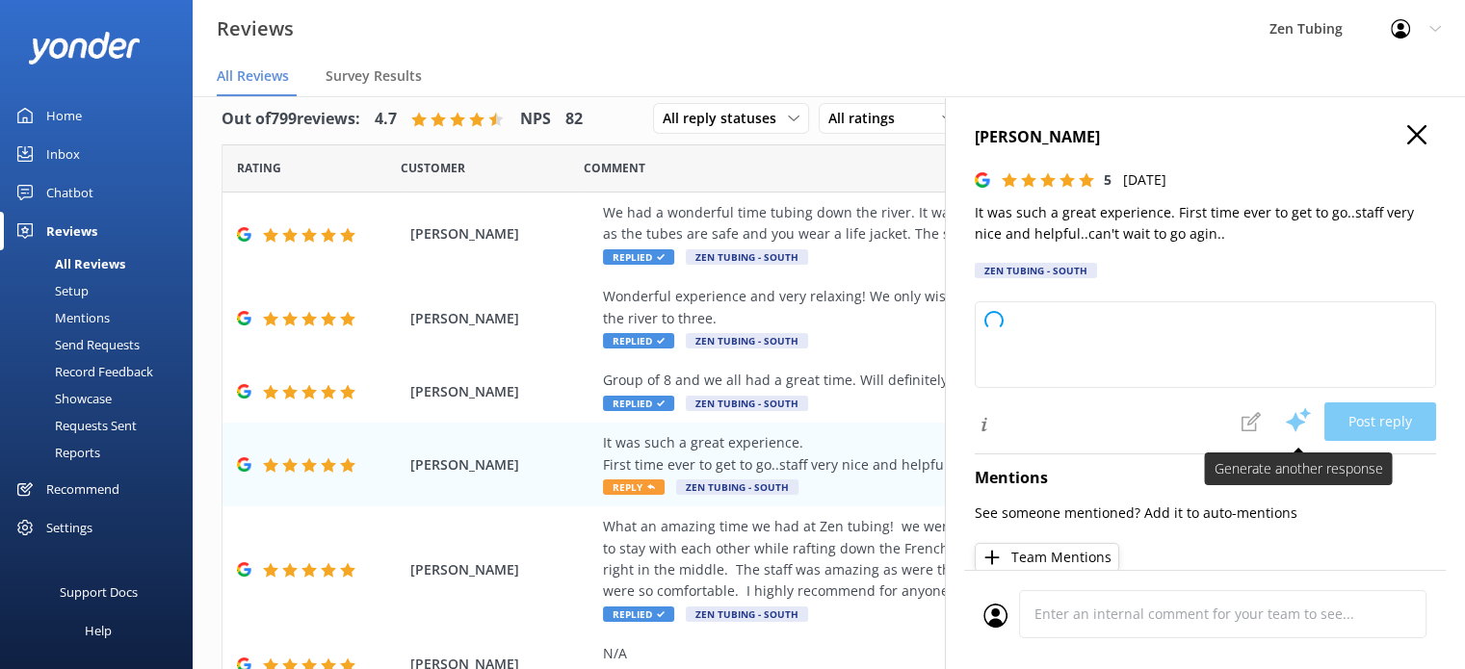
type textarea "Thank you so much for your wonderful feedback! We’re thrilled you had a great f…"
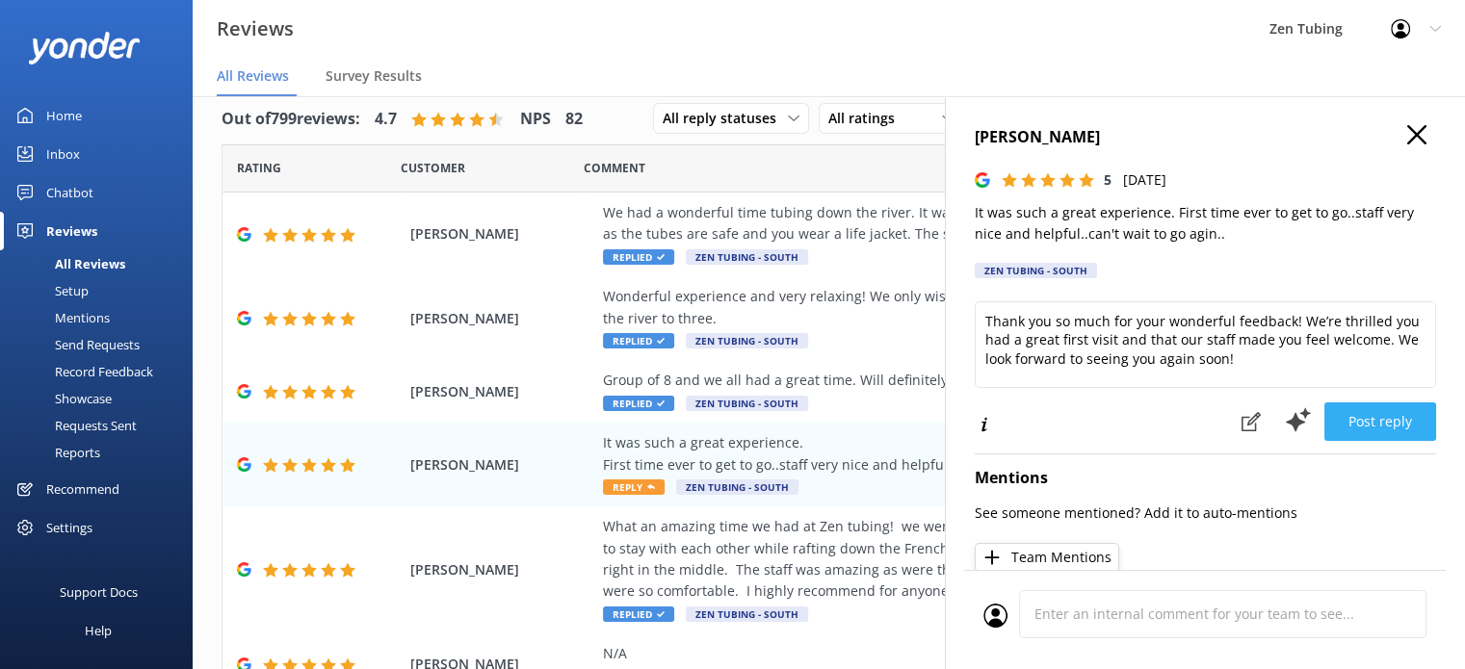
click at [1336, 419] on button "Post reply" at bounding box center [1380, 422] width 112 height 39
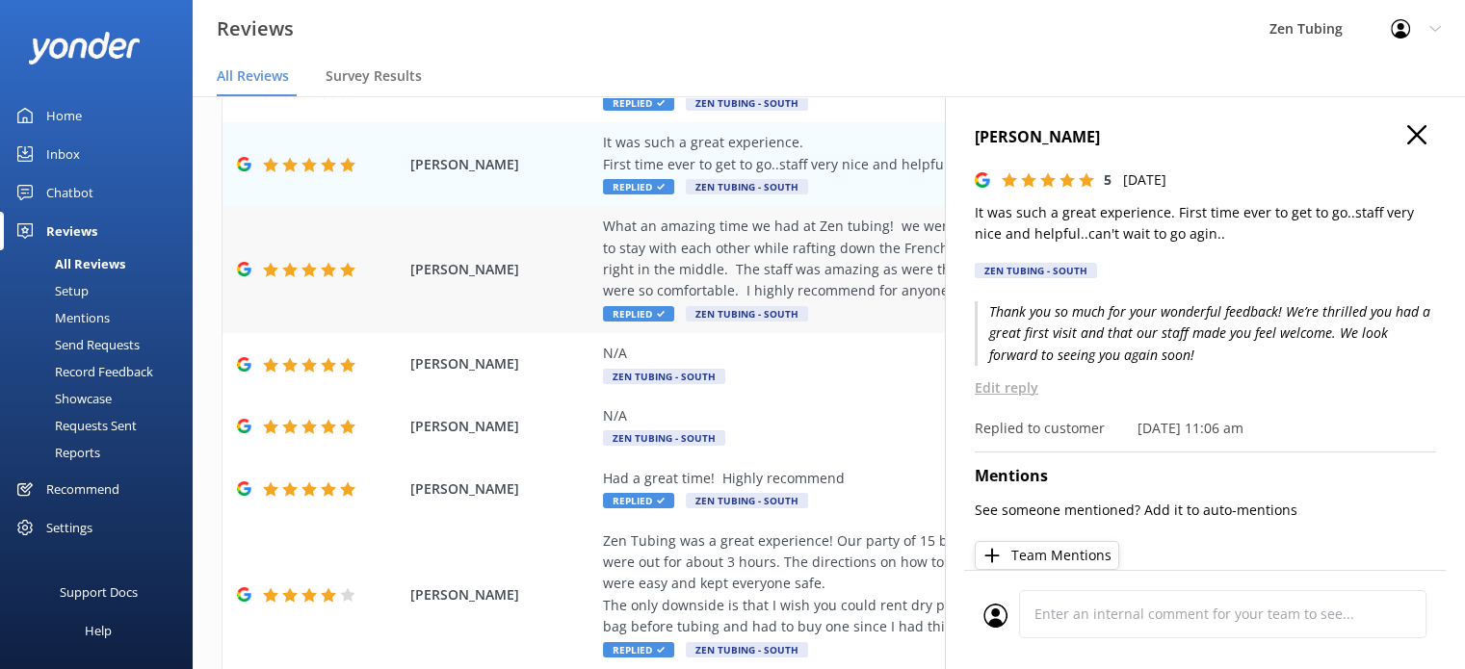
scroll to position [324, 0]
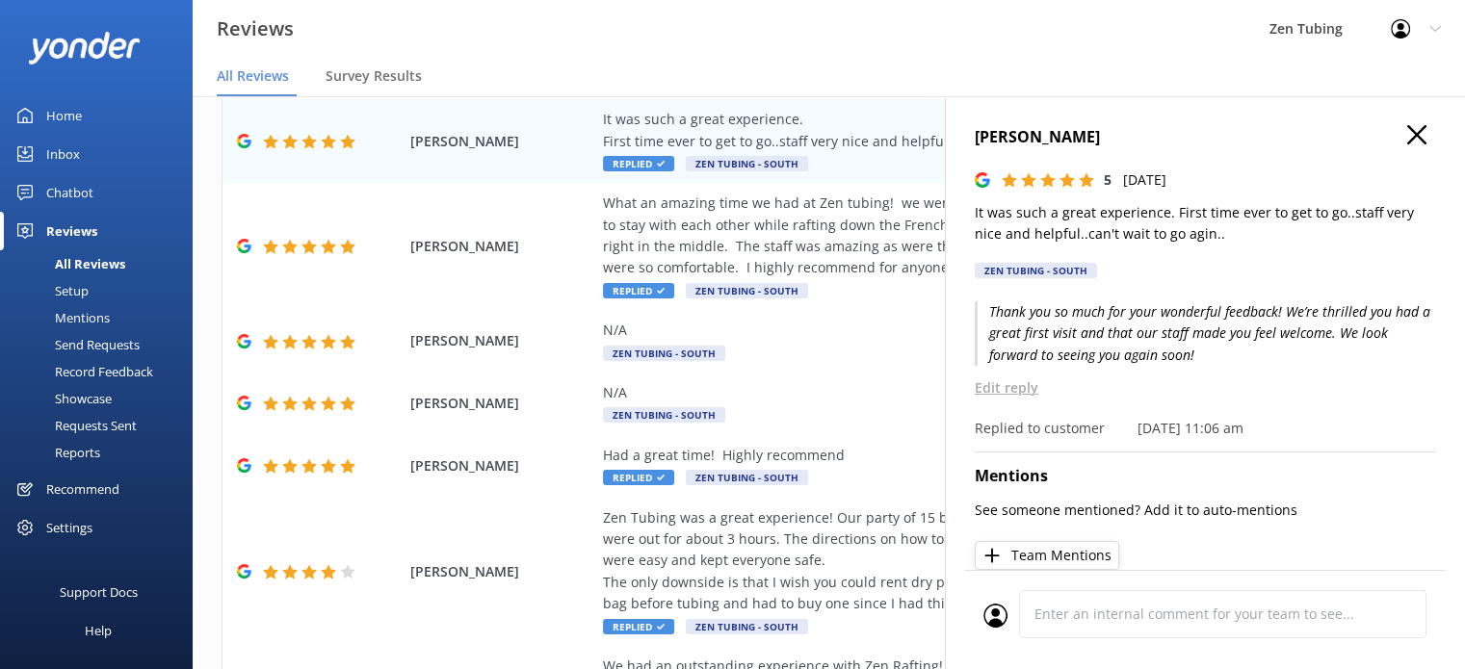
click at [1407, 128] on icon at bounding box center [1416, 134] width 19 height 19
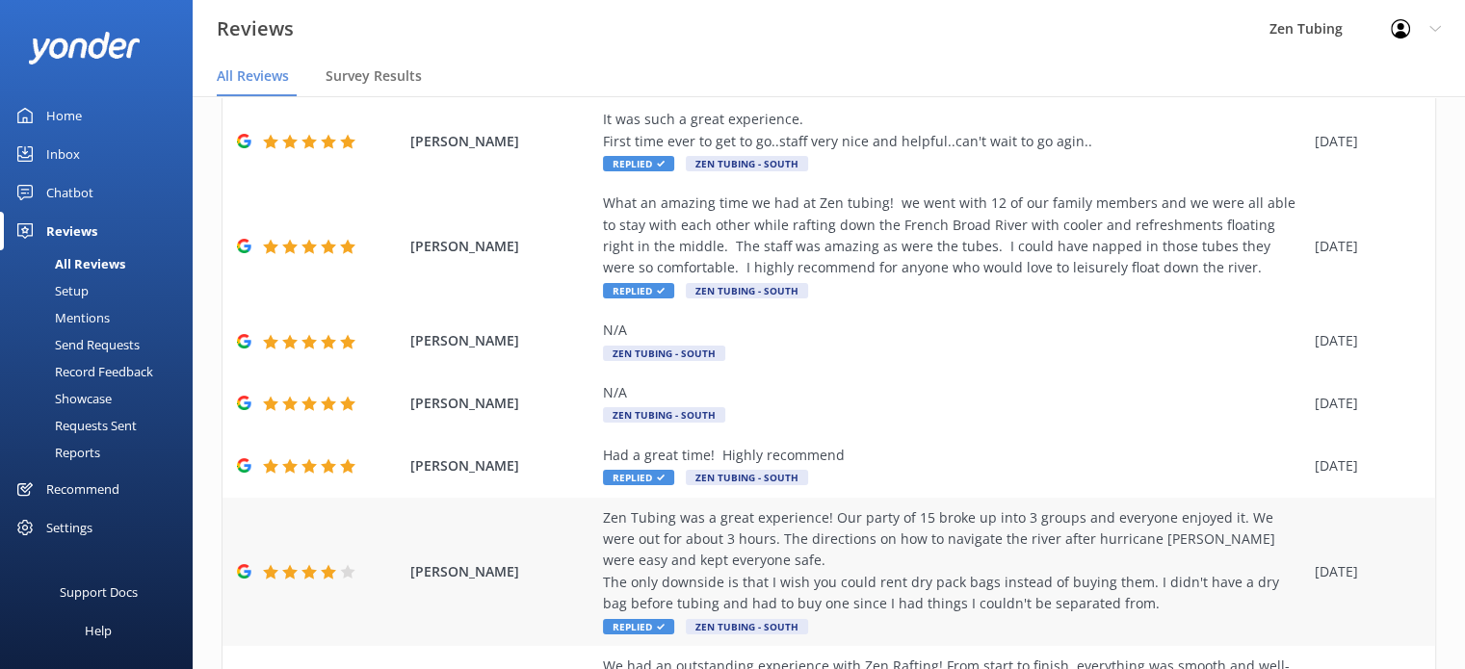
scroll to position [0, 0]
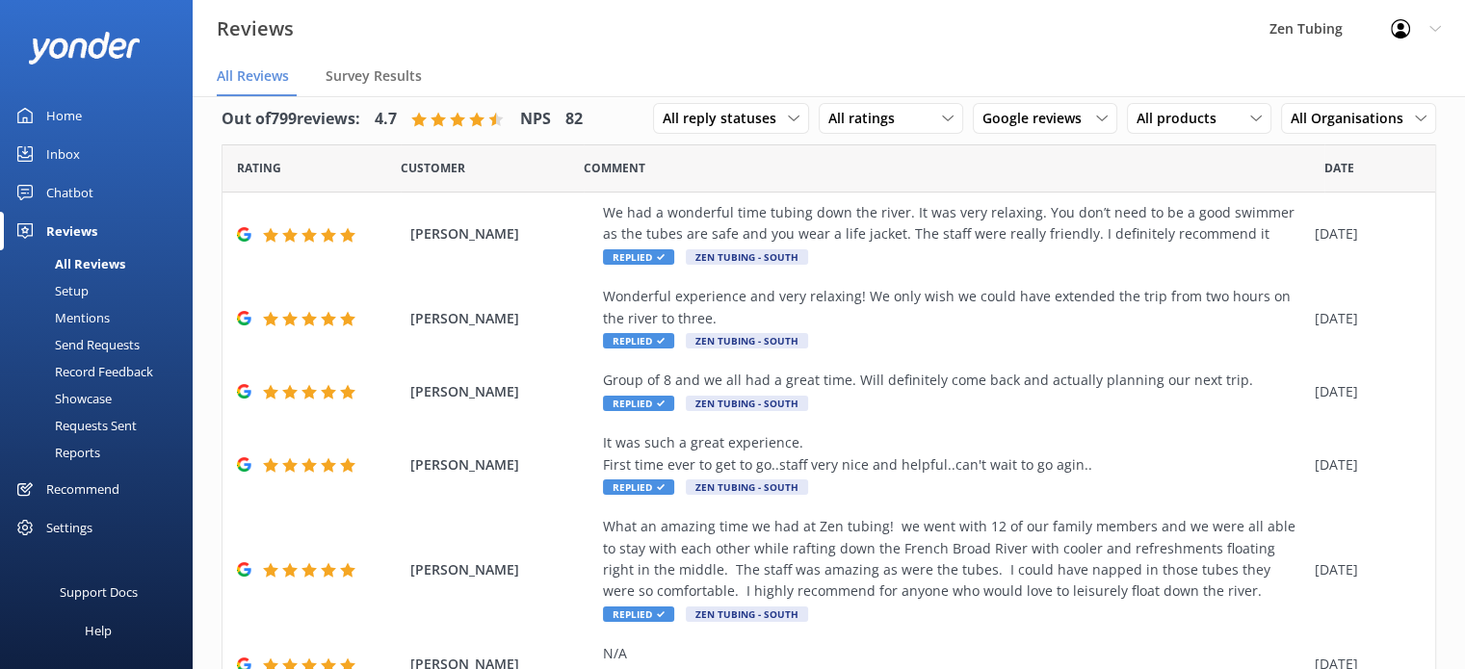
click at [64, 199] on div "Chatbot" at bounding box center [69, 192] width 47 height 39
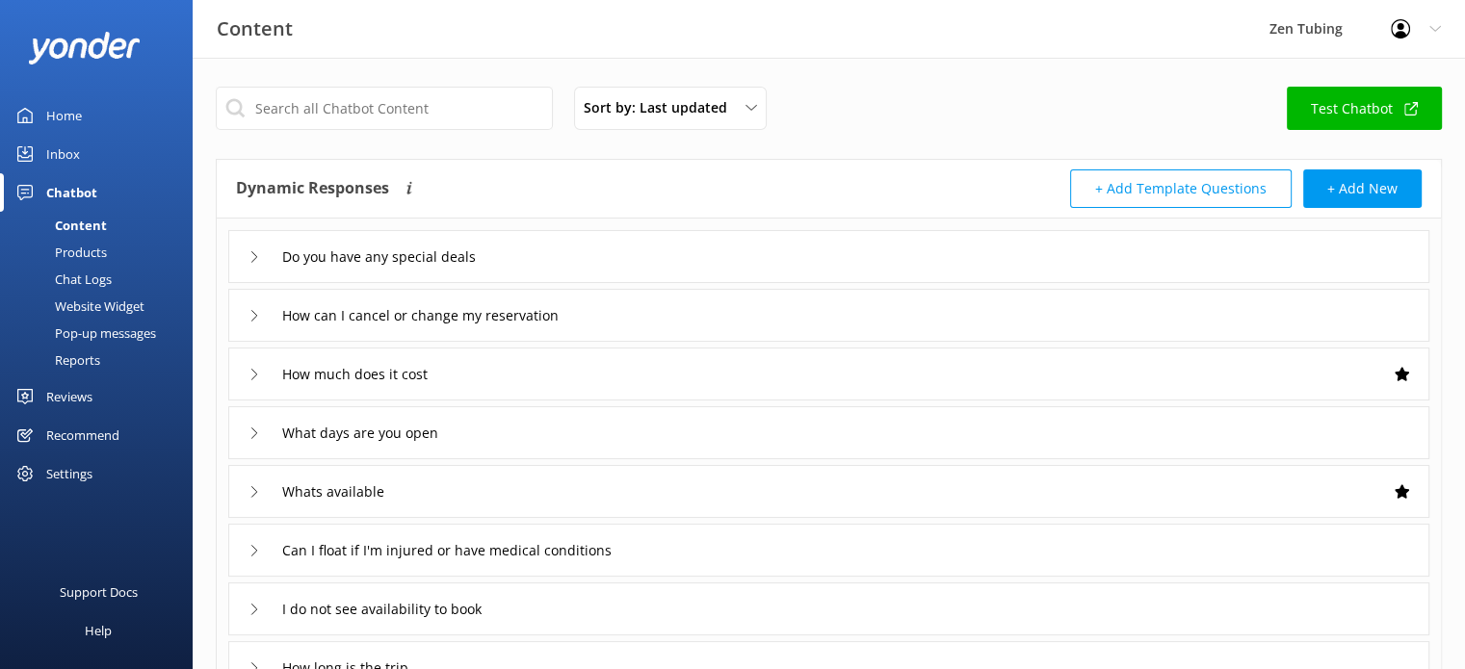
click at [73, 145] on div "Inbox" at bounding box center [63, 154] width 34 height 39
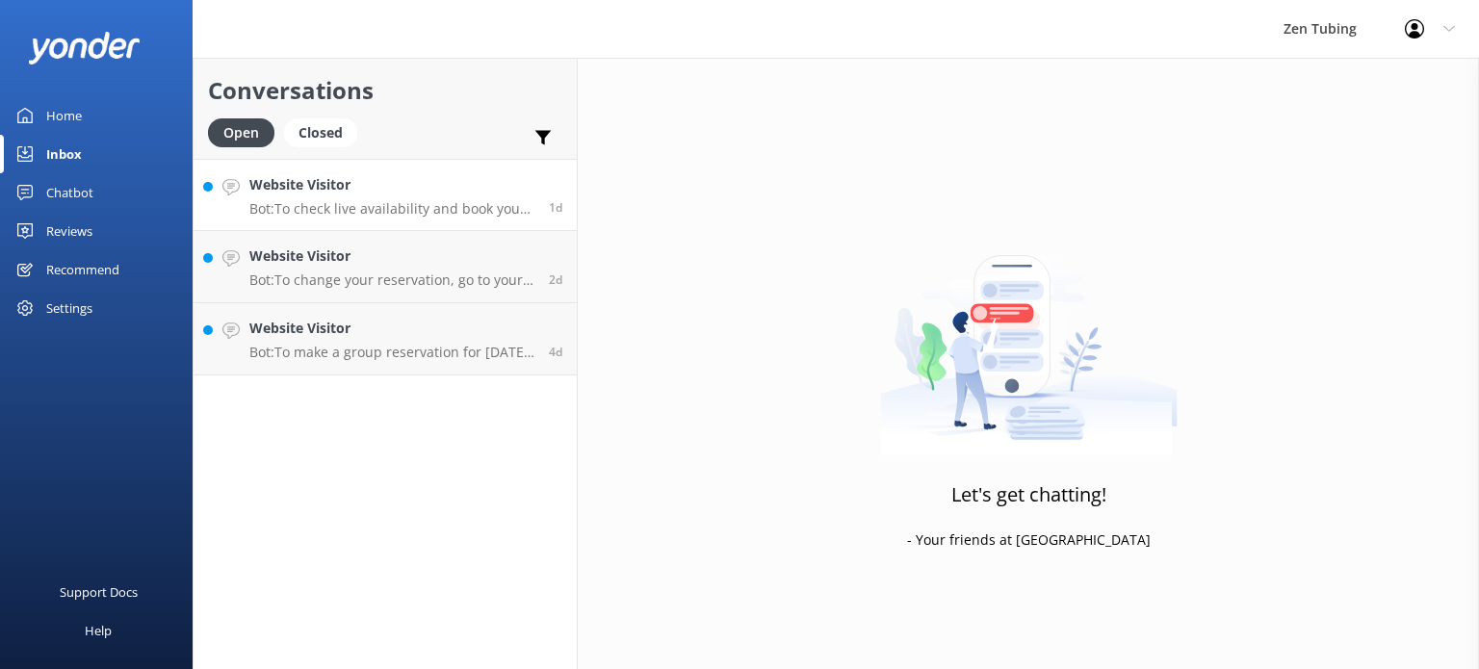
click at [372, 188] on h4 "Website Visitor" at bounding box center [391, 184] width 285 height 21
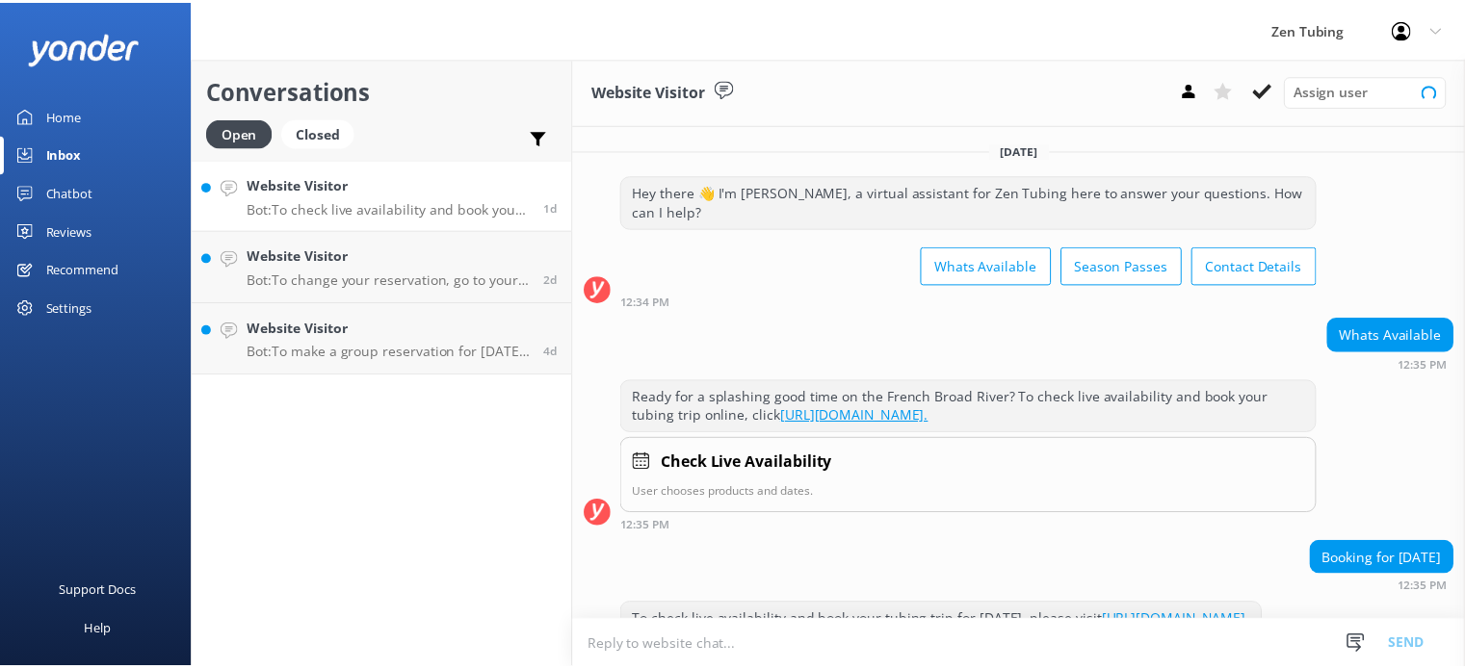
scroll to position [42, 0]
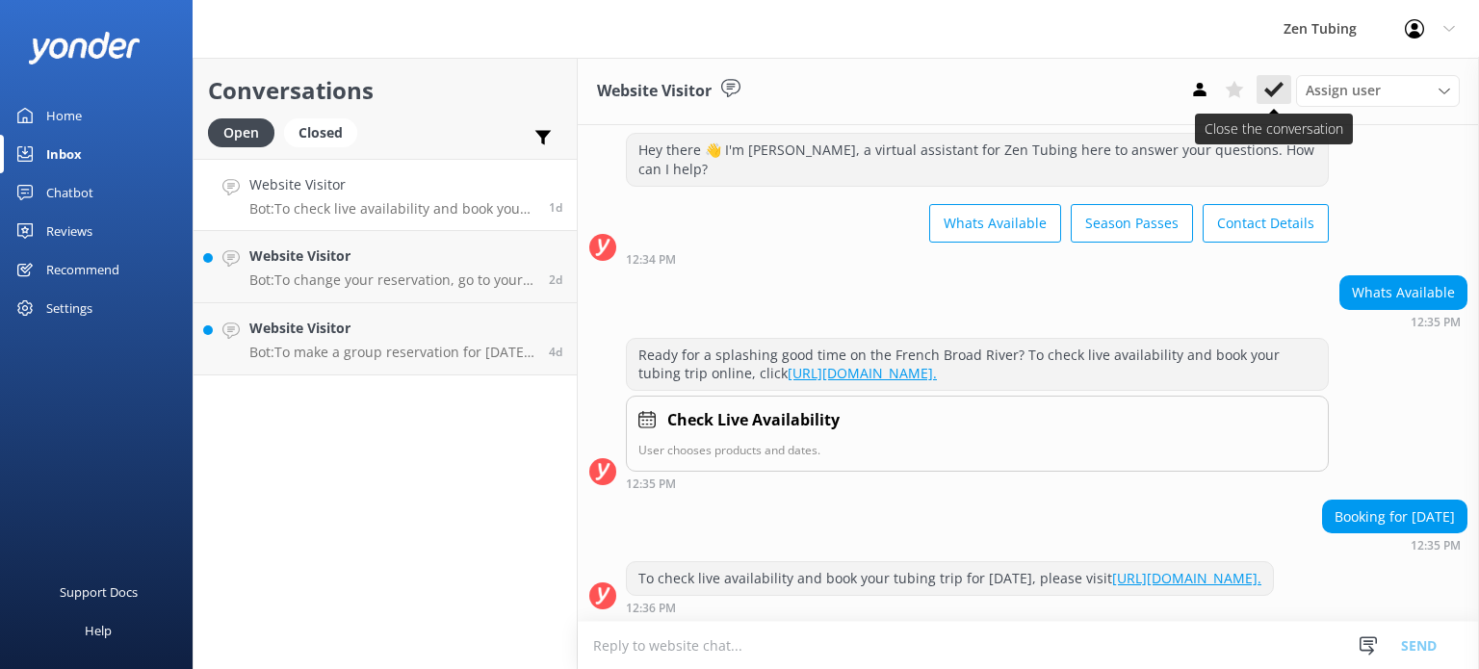
click at [1275, 95] on icon at bounding box center [1273, 89] width 19 height 19
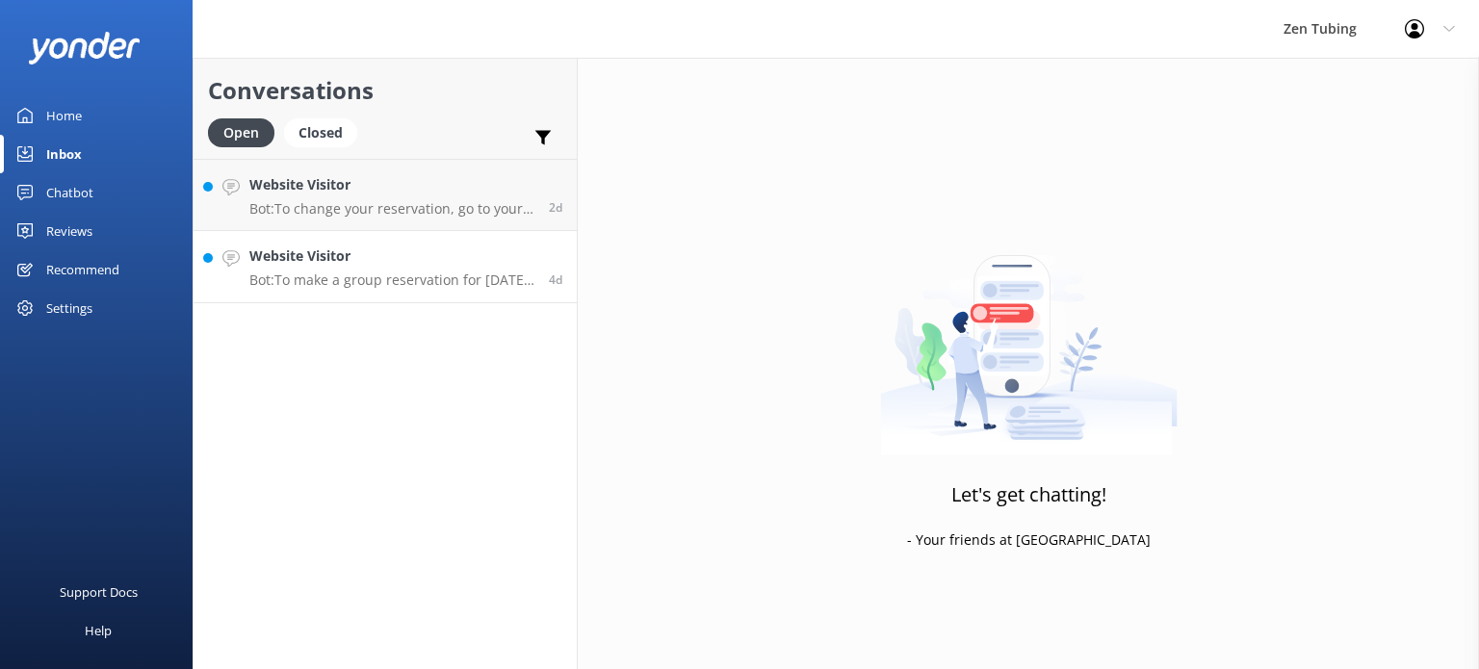
click at [442, 264] on h4 "Website Visitor" at bounding box center [391, 256] width 285 height 21
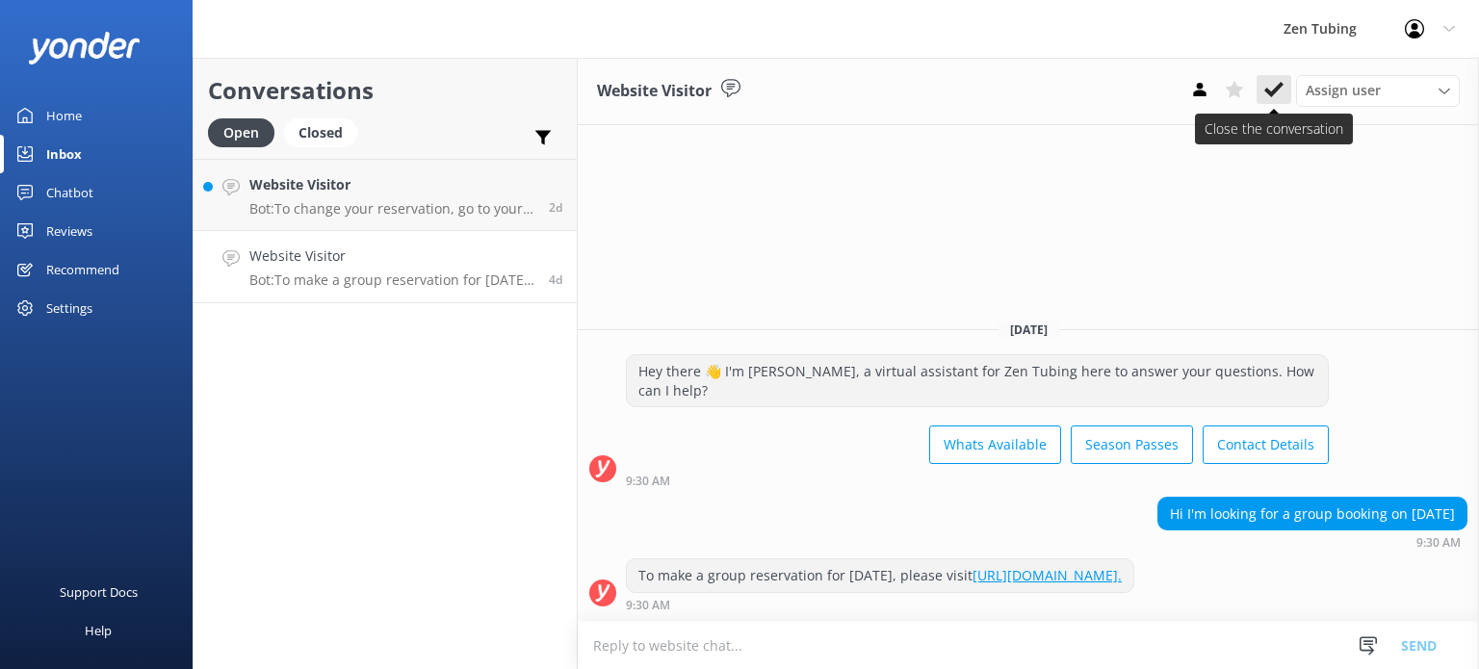
click at [1275, 91] on use at bounding box center [1273, 89] width 19 height 15
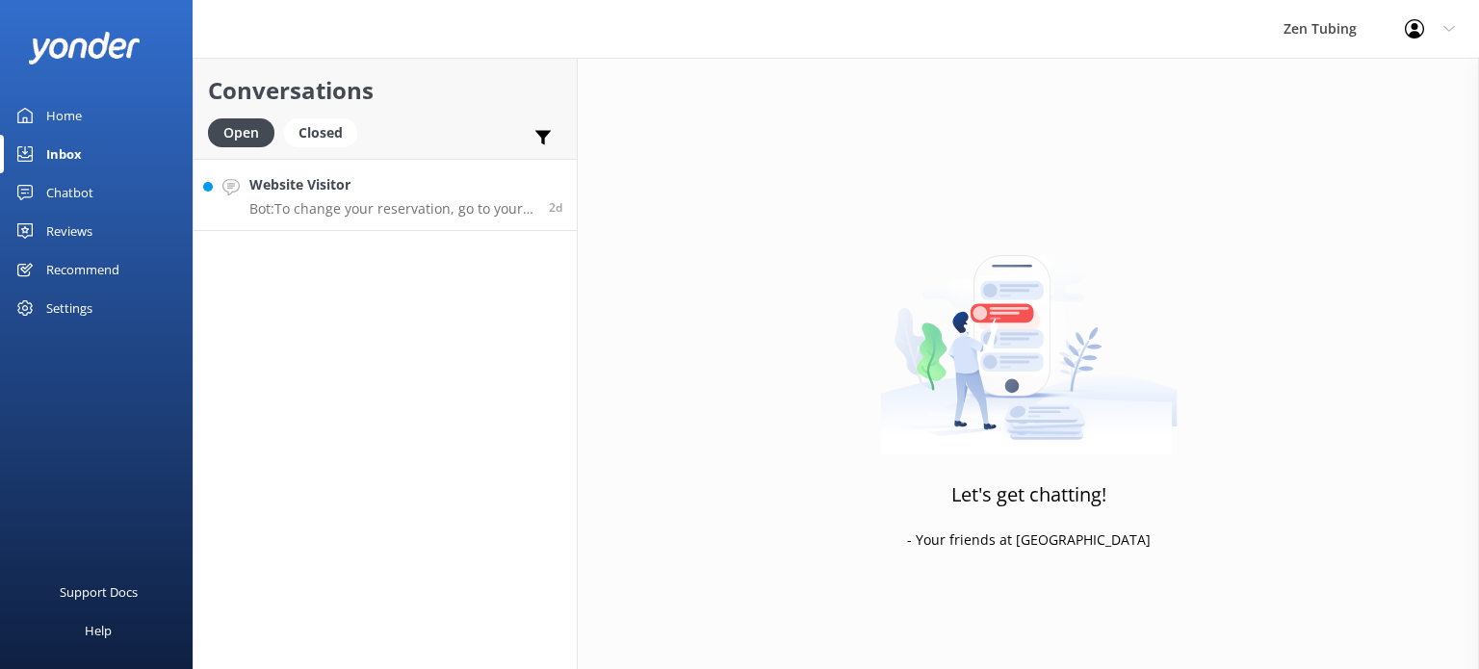
click at [405, 195] on h4 "Website Visitor" at bounding box center [391, 184] width 285 height 21
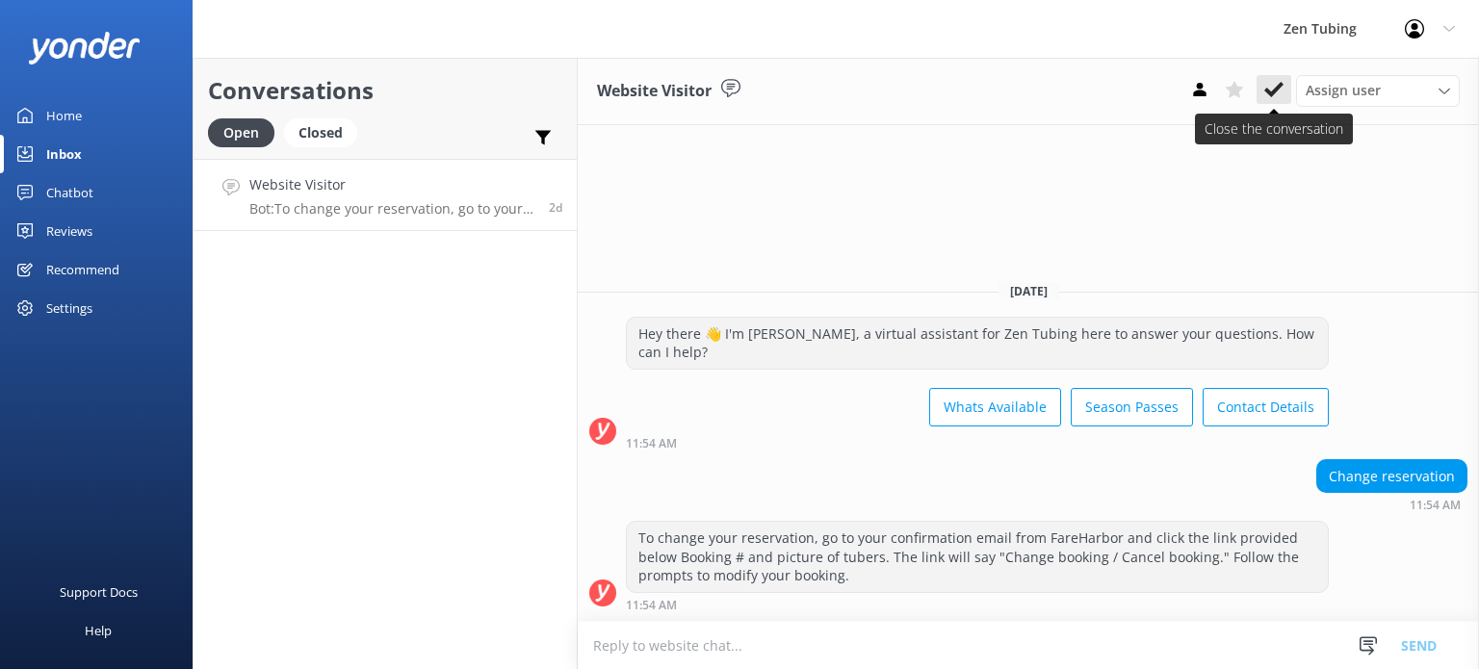
click at [1285, 80] on button at bounding box center [1274, 89] width 35 height 29
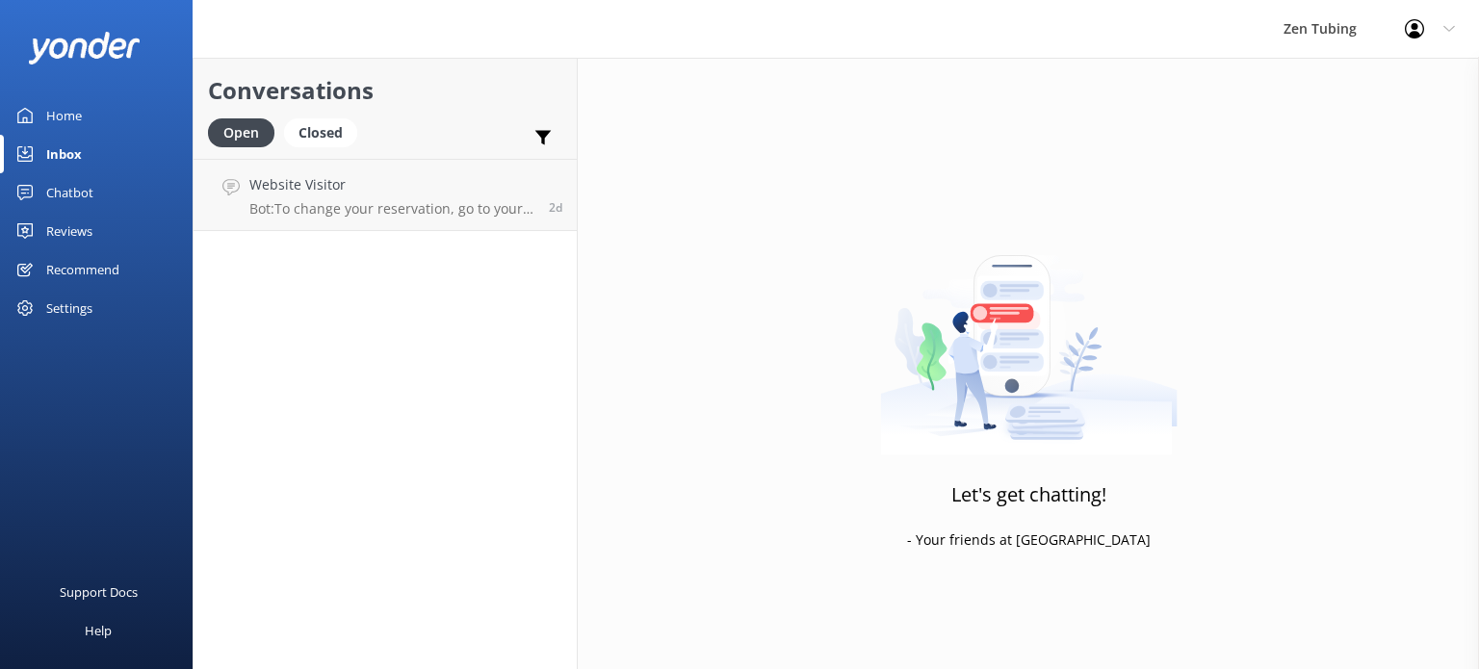
click at [94, 194] on link "Chatbot" at bounding box center [96, 192] width 193 height 39
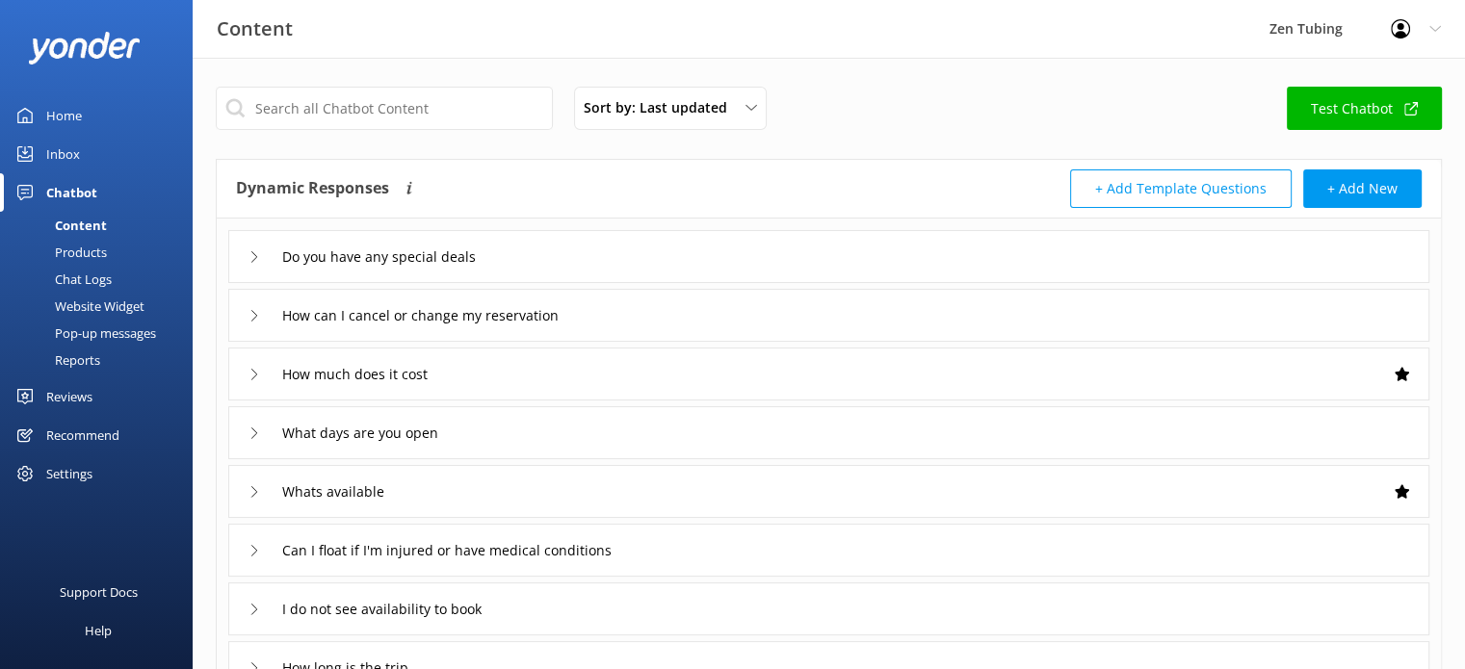
click at [1214, 188] on button "+ Add Template Questions" at bounding box center [1180, 188] width 221 height 39
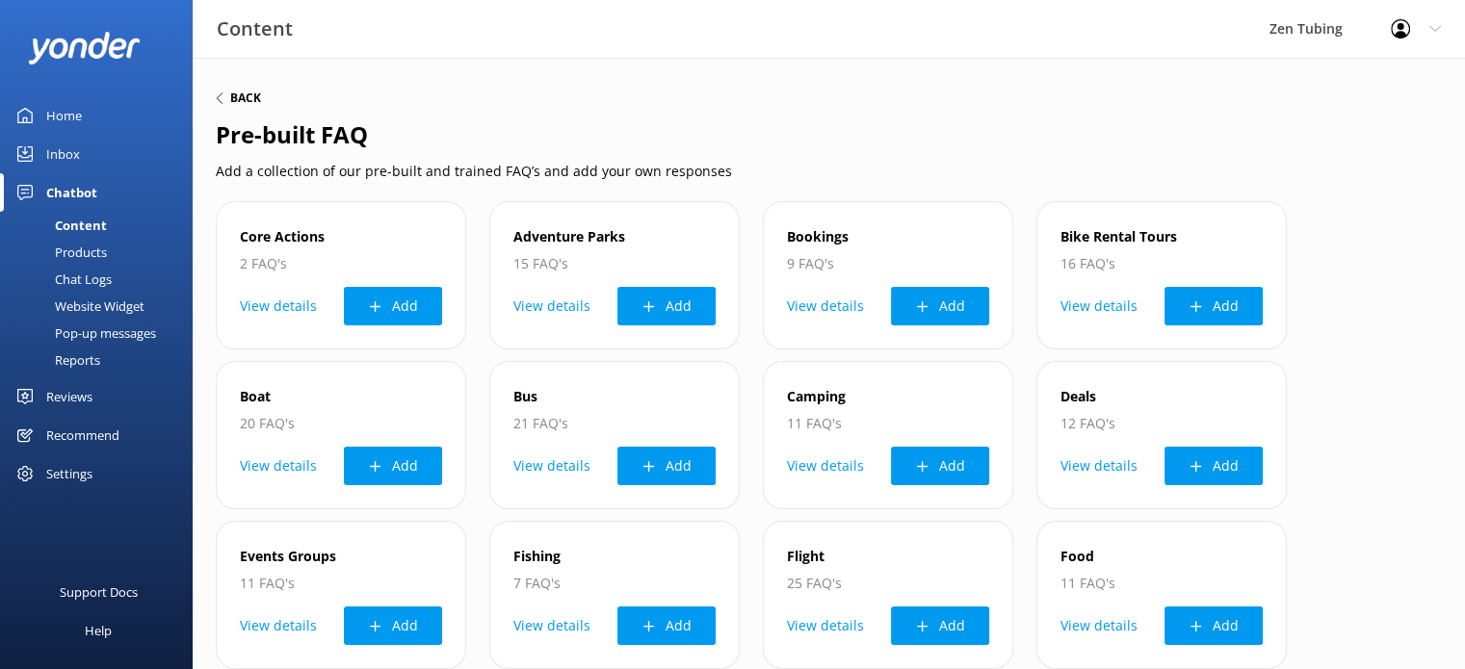
click at [245, 93] on h6 "Back" at bounding box center [245, 98] width 31 height 12
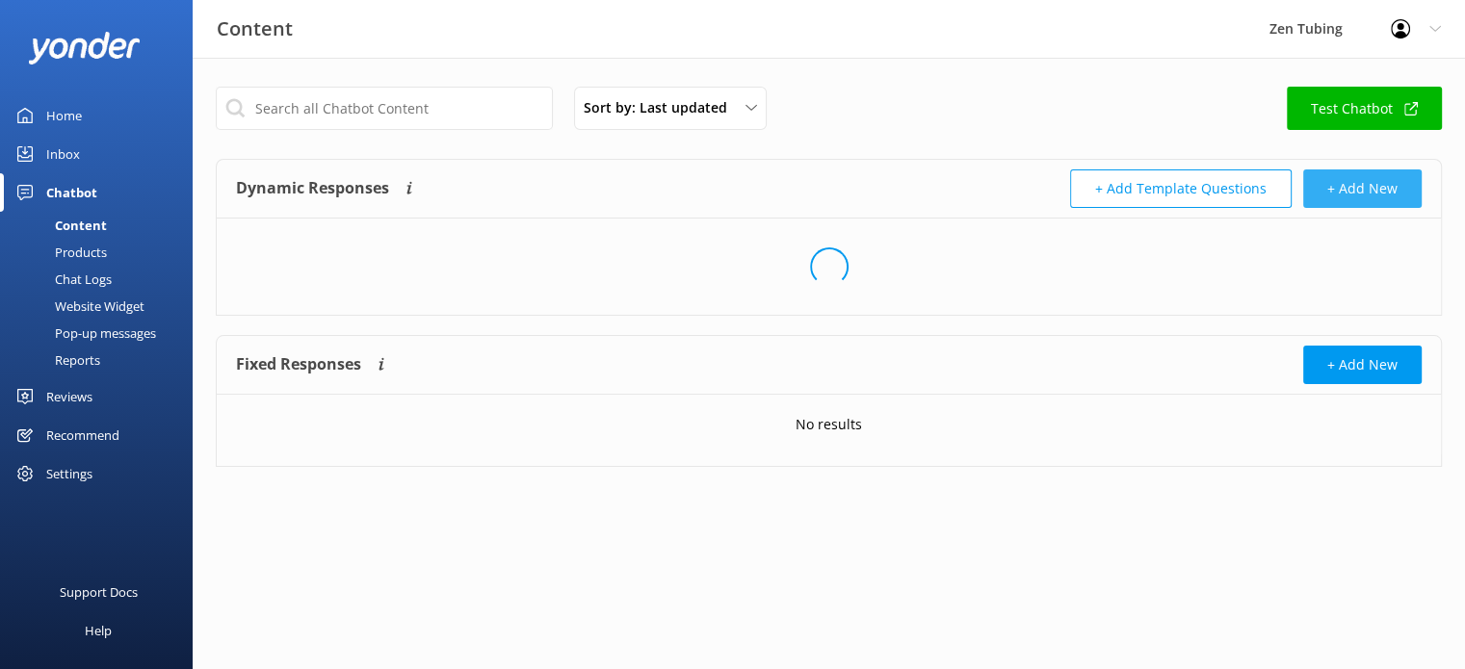
click at [1386, 186] on button "+ Add New" at bounding box center [1362, 188] width 118 height 39
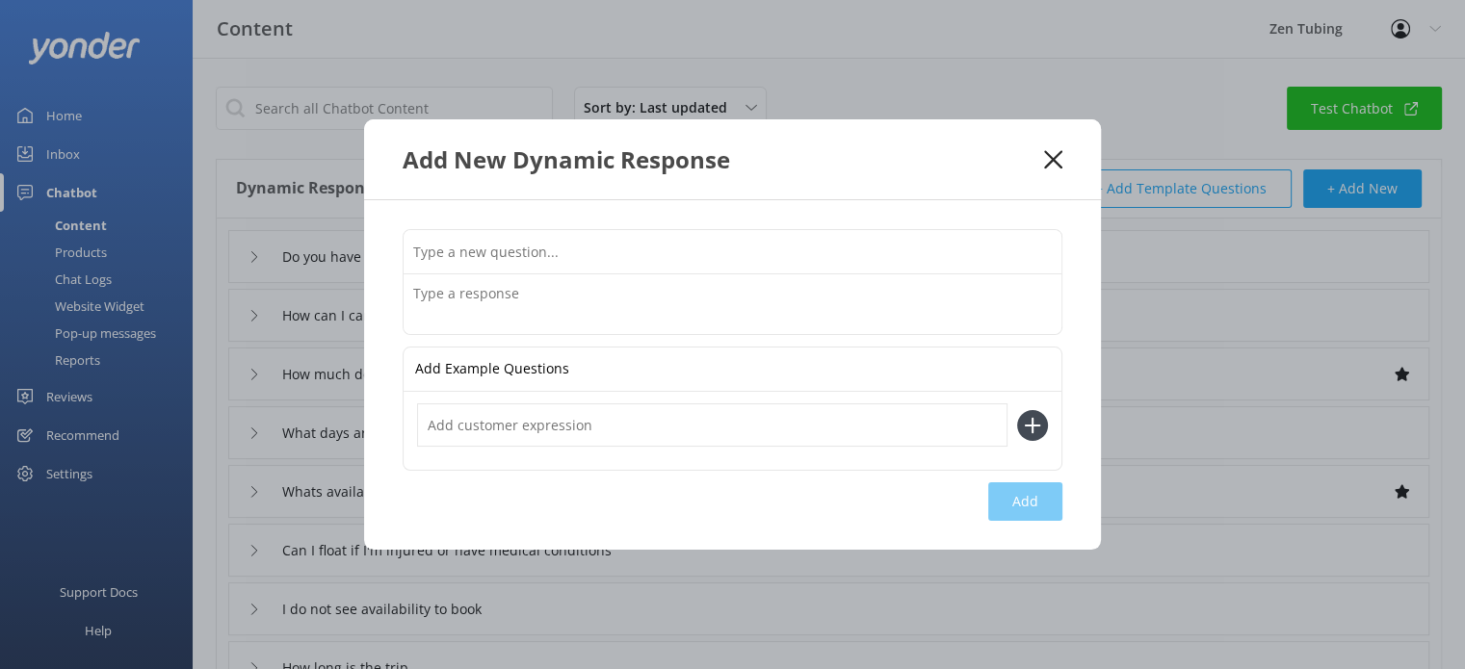
click at [686, 287] on textarea at bounding box center [733, 304] width 658 height 60
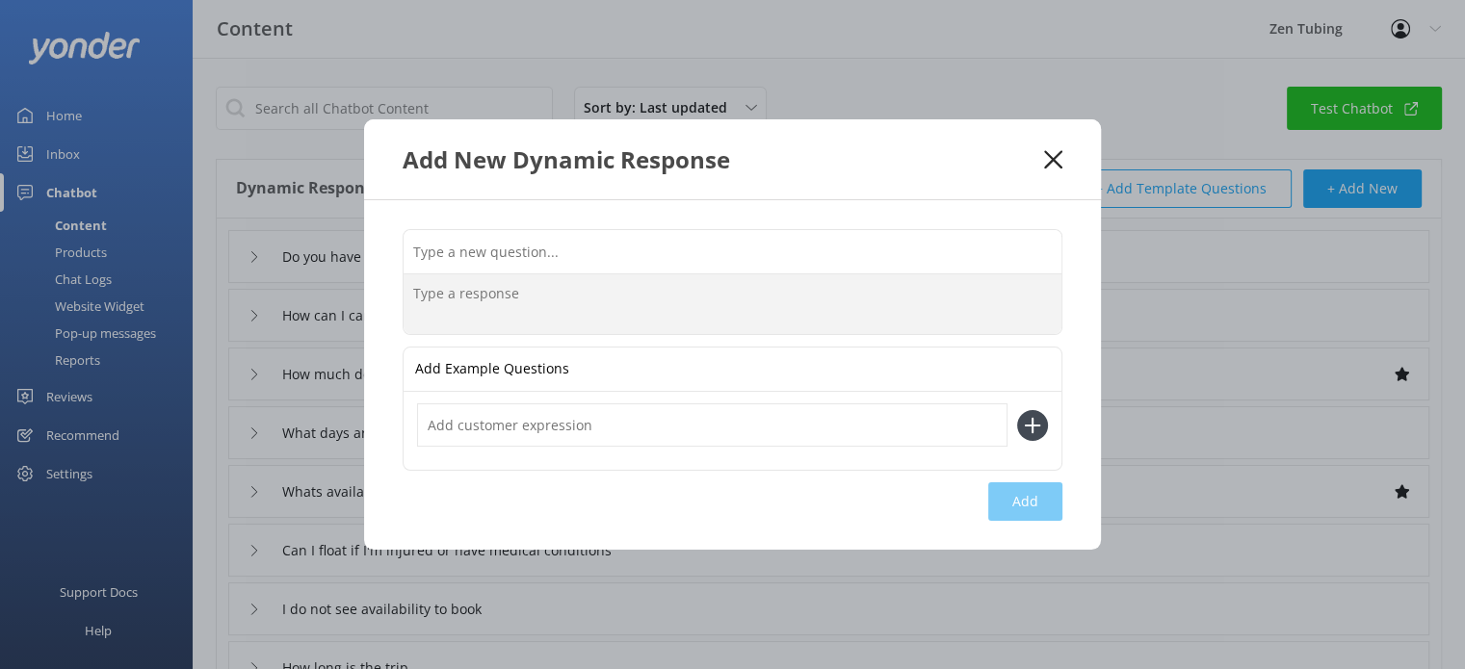
click at [632, 292] on textarea at bounding box center [733, 304] width 658 height 60
type textarea "H"
type textarea "When does the 2025 tubing season end?"
click at [536, 422] on input "text" at bounding box center [712, 425] width 590 height 43
click at [668, 331] on textarea "When does the 2025 tubing season end?" at bounding box center [733, 304] width 658 height 60
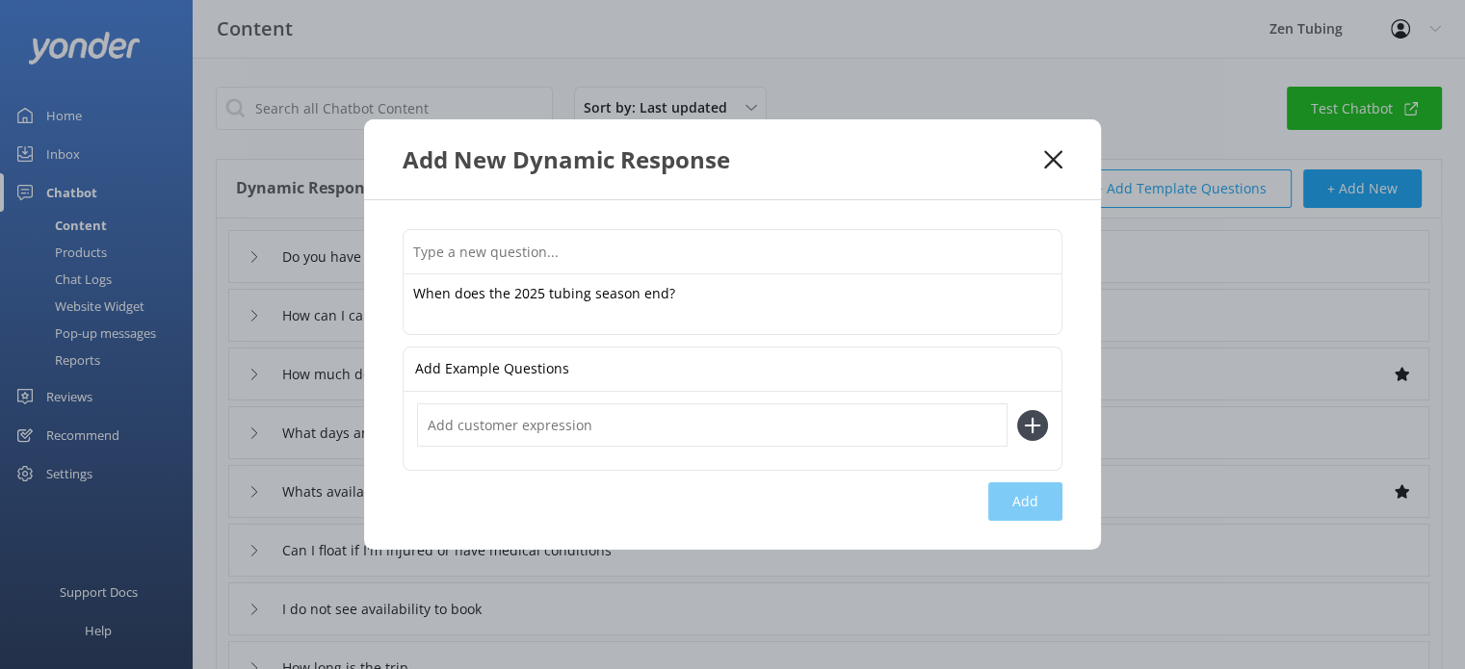
click at [662, 419] on input "text" at bounding box center [712, 425] width 590 height 43
type input "Tubing in september?"
click at [1021, 419] on icon at bounding box center [1032, 425] width 31 height 31
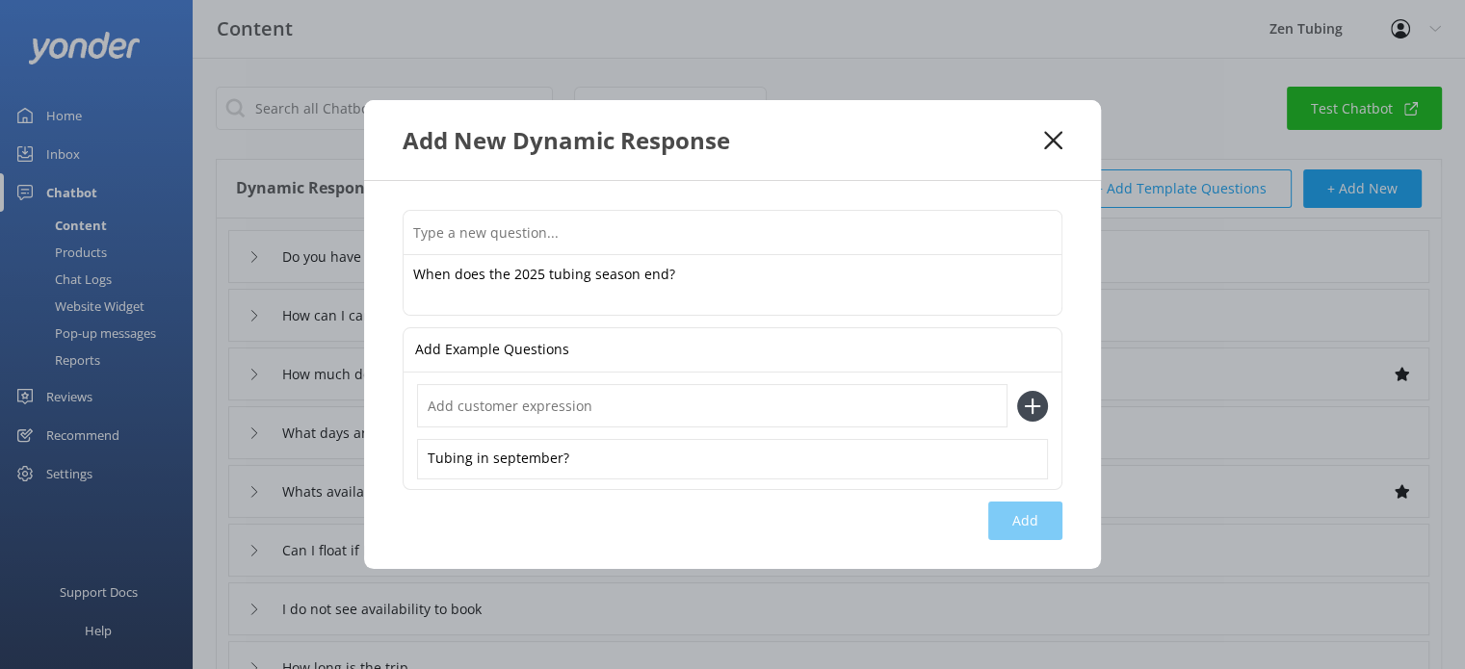
click at [728, 407] on input "text" at bounding box center [712, 405] width 590 height 43
type input "September availability"
click at [762, 248] on input "text" at bounding box center [733, 232] width 658 height 43
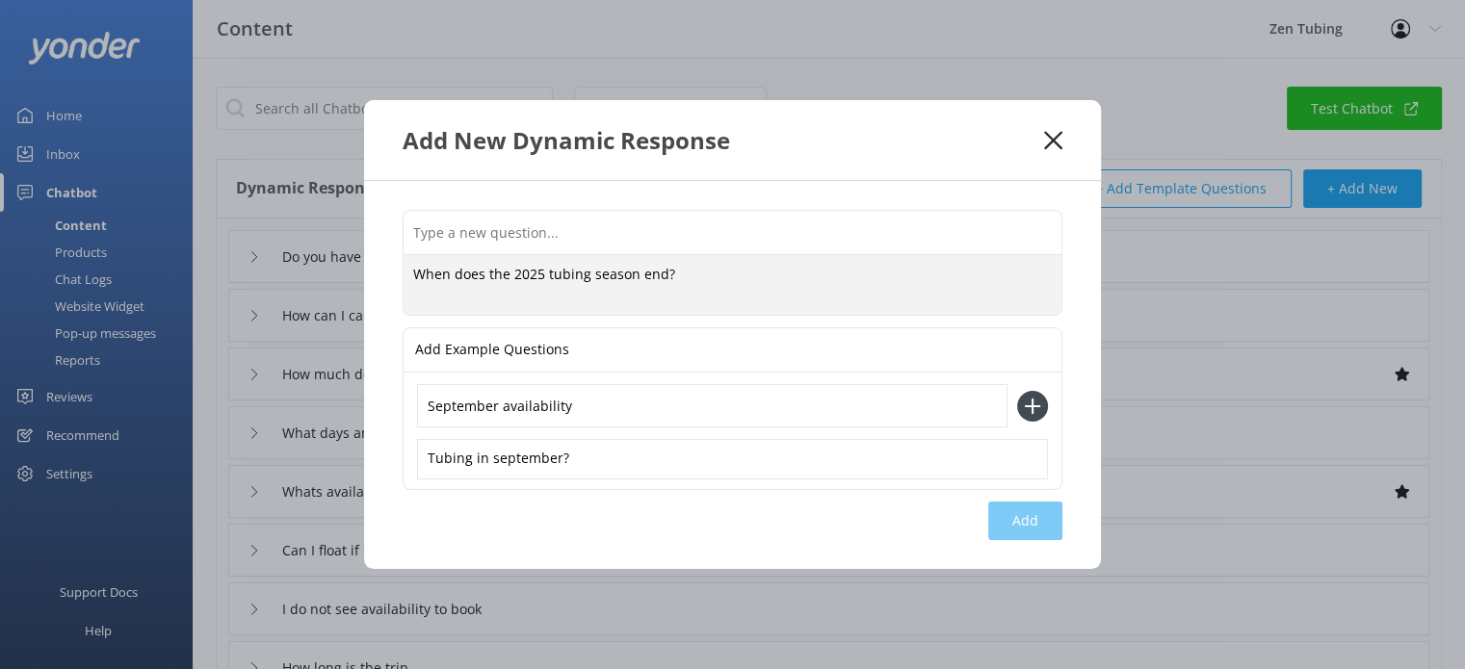
click at [709, 280] on textarea "When does the 2025 tubing season end?" at bounding box center [733, 285] width 658 height 60
click at [667, 240] on input "text" at bounding box center [733, 232] width 658 height 43
click at [662, 283] on textarea "When does the 2025 tubing season end?" at bounding box center [733, 285] width 658 height 60
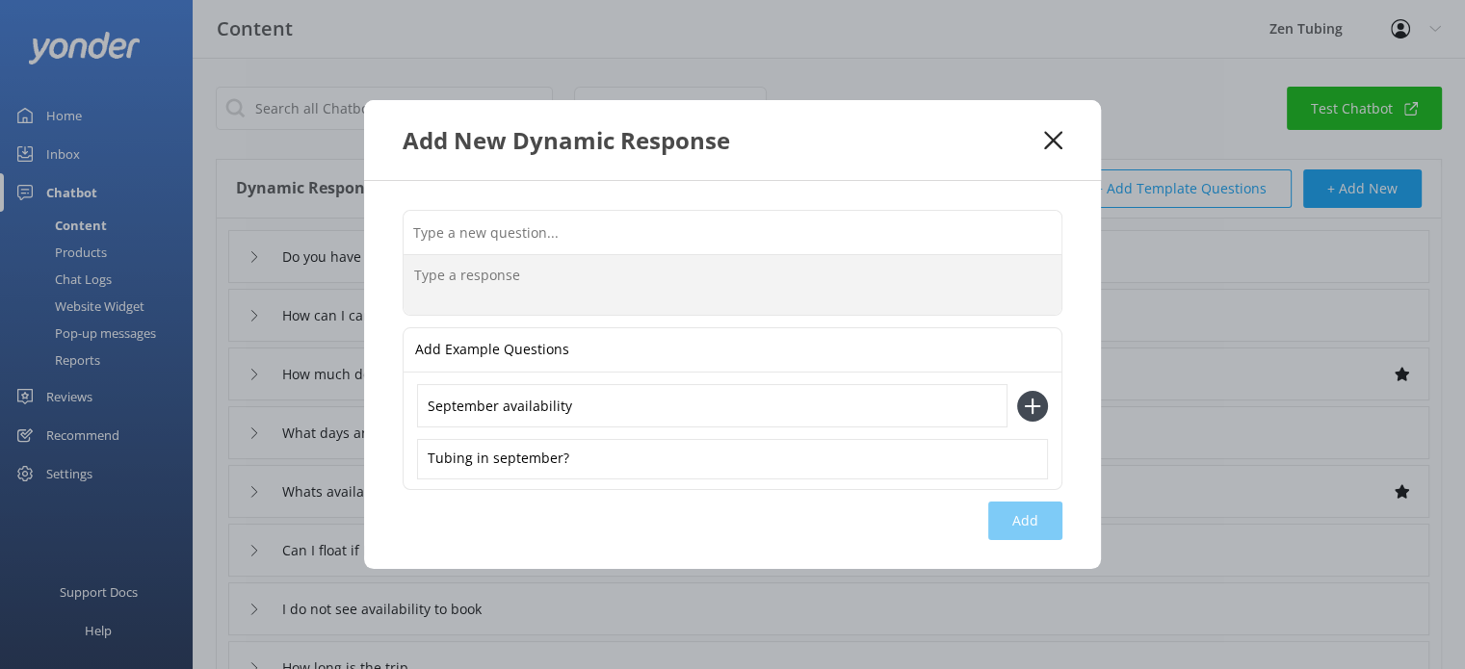
click at [596, 212] on input "text" at bounding box center [733, 232] width 658 height 43
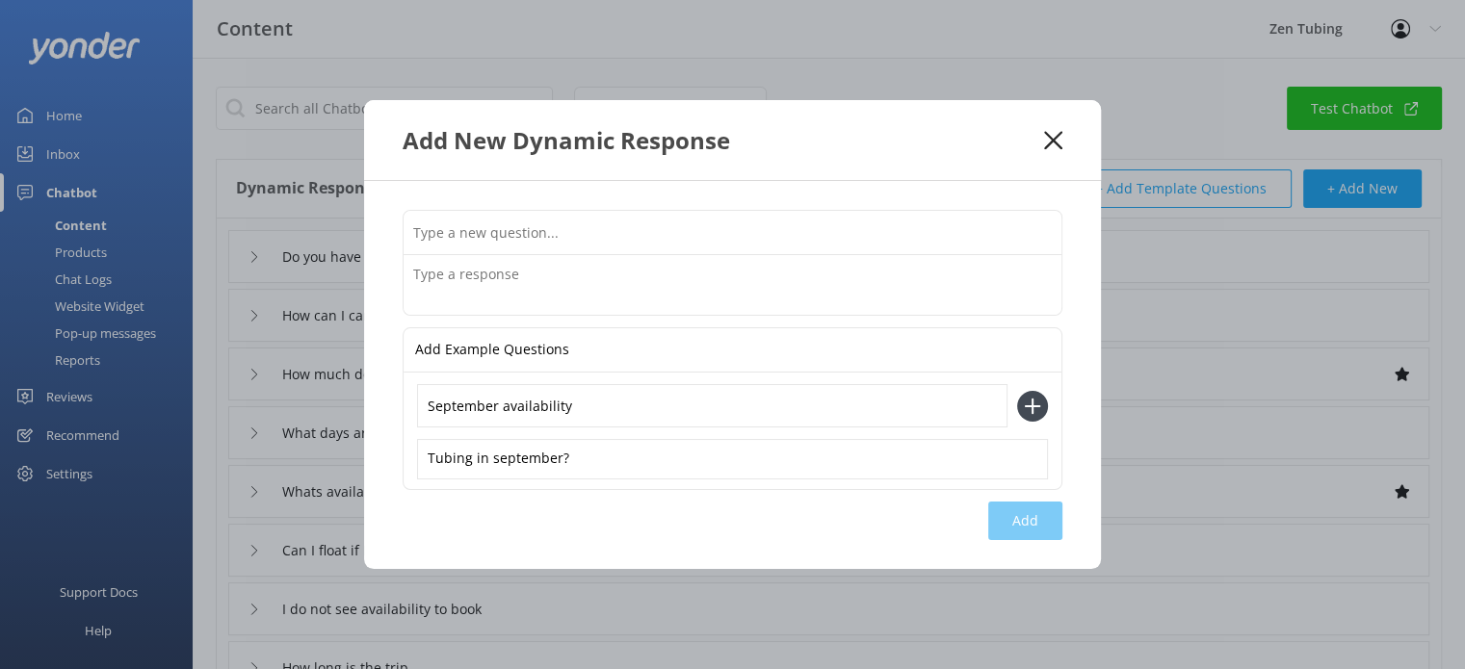
paste input "When does the 2025 tubing season end?"
type input "When does the 2025 tubing season end?"
click at [482, 273] on textarea at bounding box center [733, 285] width 658 height 60
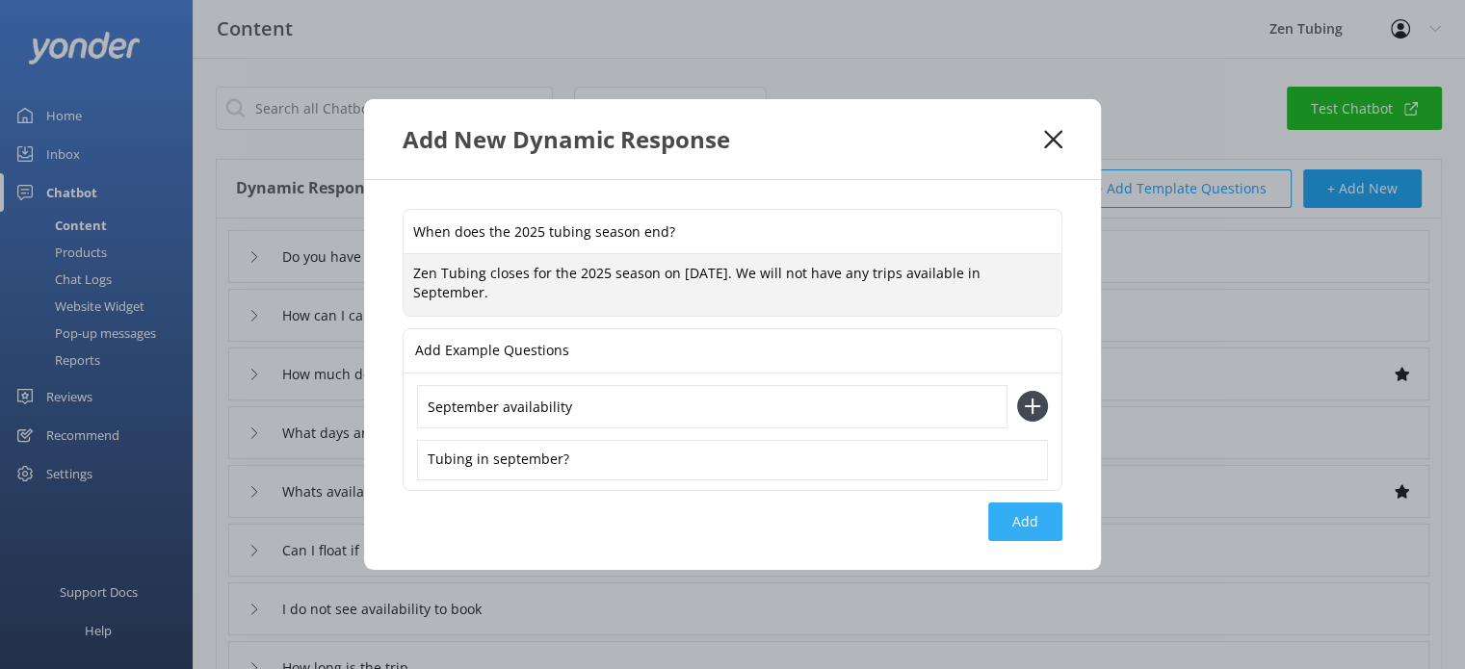
type textarea "Zen Tubing closes for the 2025 season on [DATE]. We will not have any trips ava…"
click at [1017, 511] on button "Add" at bounding box center [1025, 522] width 74 height 39
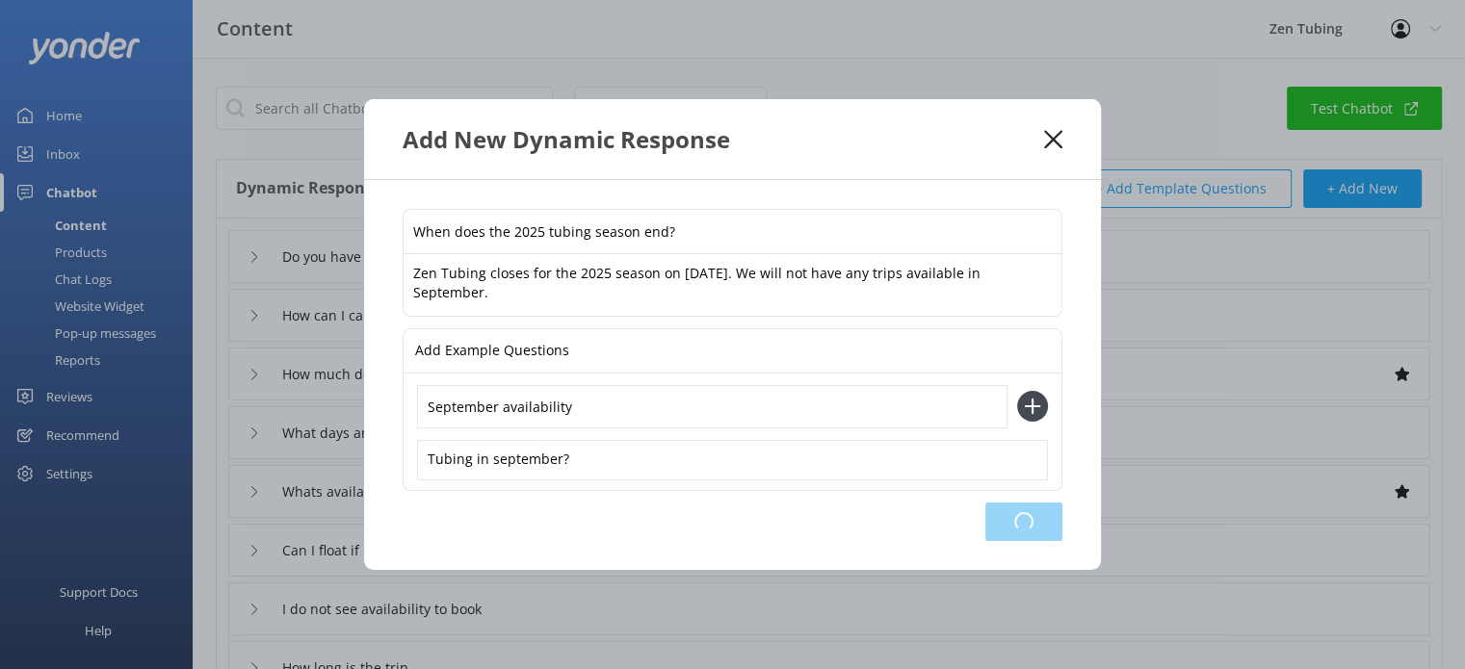
type input "When does the 2025 tubing season end?"
type input "Do you have any special deals"
type input "How can I cancel or change my reservation"
type input "How much does it cost"
type input "What days are you open"
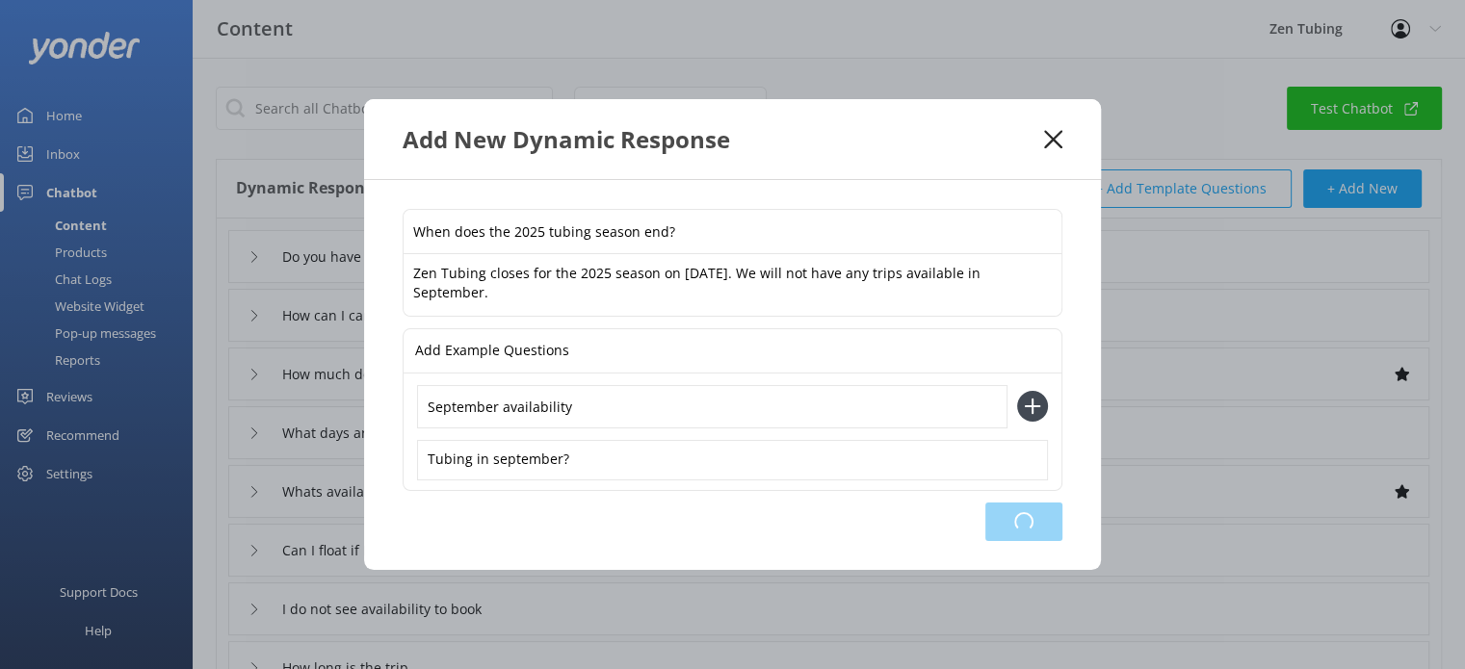
type input "Whats available"
type input "Can I float if I'm injured or have medical conditions"
type input "I do not see availability to book"
type input "How long is the trip"
type input "Do you take any photos or videos"
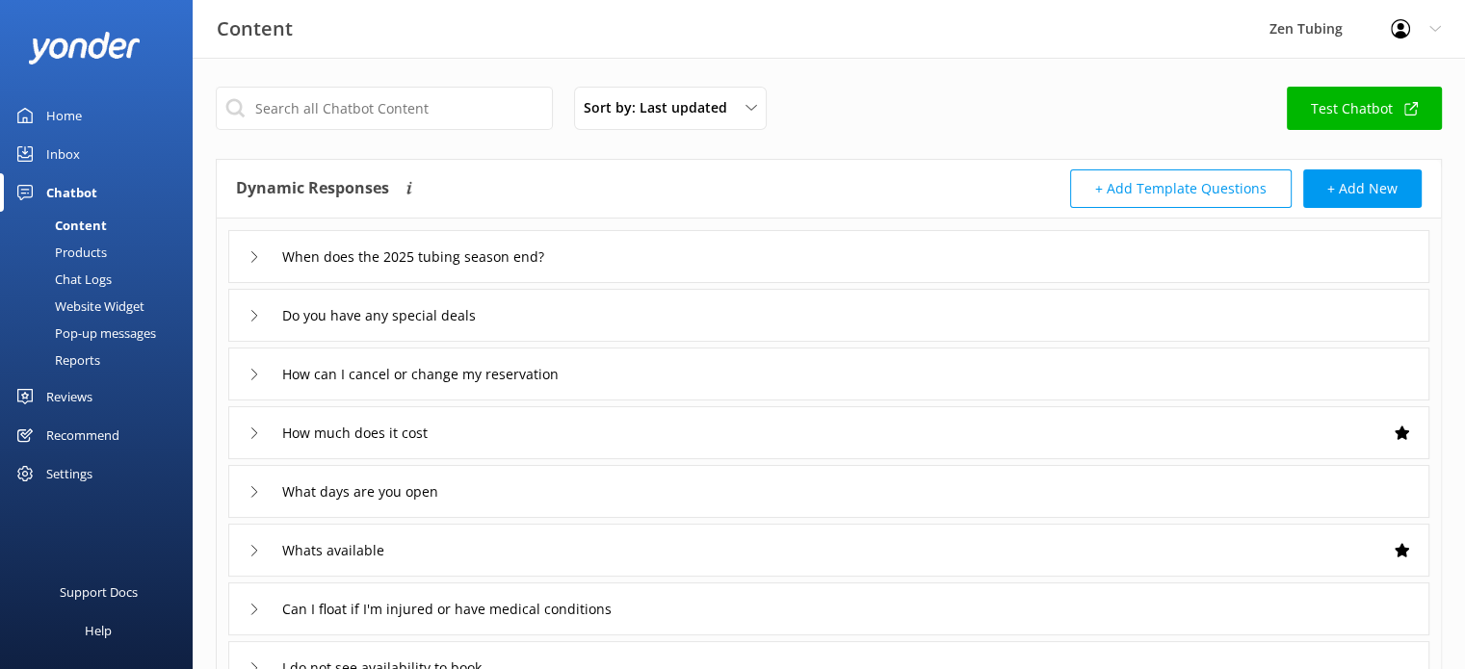
click at [83, 114] on link "Home" at bounding box center [96, 115] width 193 height 39
